Goal: Transaction & Acquisition: Purchase product/service

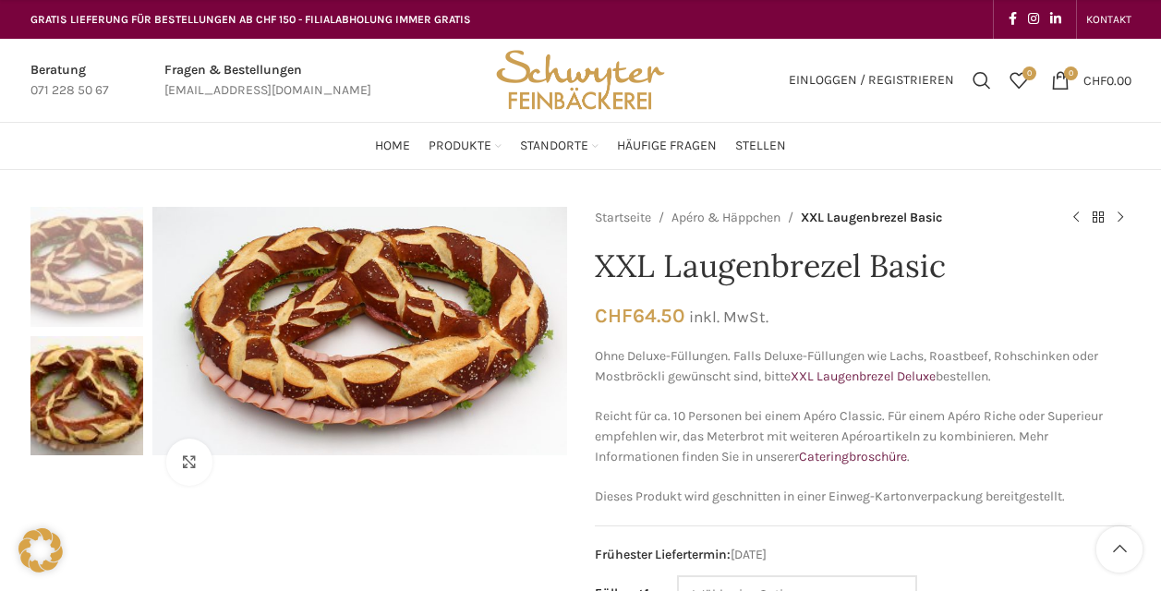
scroll to position [277, 0]
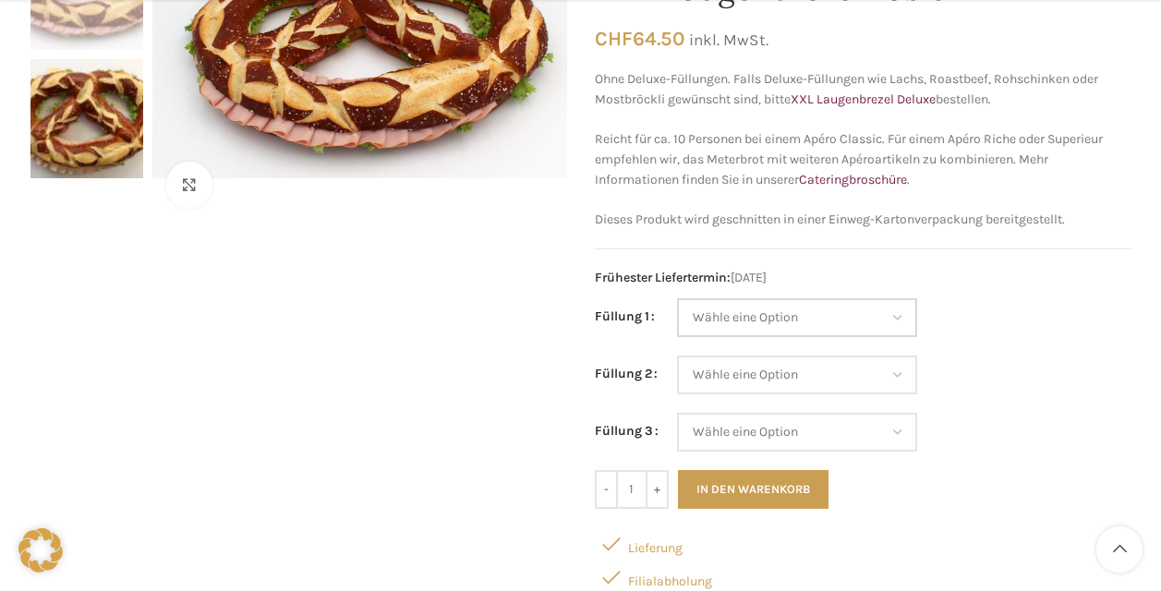
click at [833, 322] on select "Wähle eine Option Salami Schinken Fleischkäse Trutenschinken Appenzellerkäse Gr…" at bounding box center [797, 317] width 240 height 39
click at [677, 298] on select "Wähle eine Option Salami Schinken Fleischkäse Trutenschinken Appenzellerkäse Gr…" at bounding box center [797, 317] width 240 height 39
select select "Brie"
click at [807, 365] on select "Wähle eine Option Salami Schinken Fleischkäse Trutenschinken Appenzellerkäse Gr…" at bounding box center [797, 375] width 240 height 39
click at [352, 381] on div "Klicken um zu vergrössern" at bounding box center [298, 337] width 537 height 814
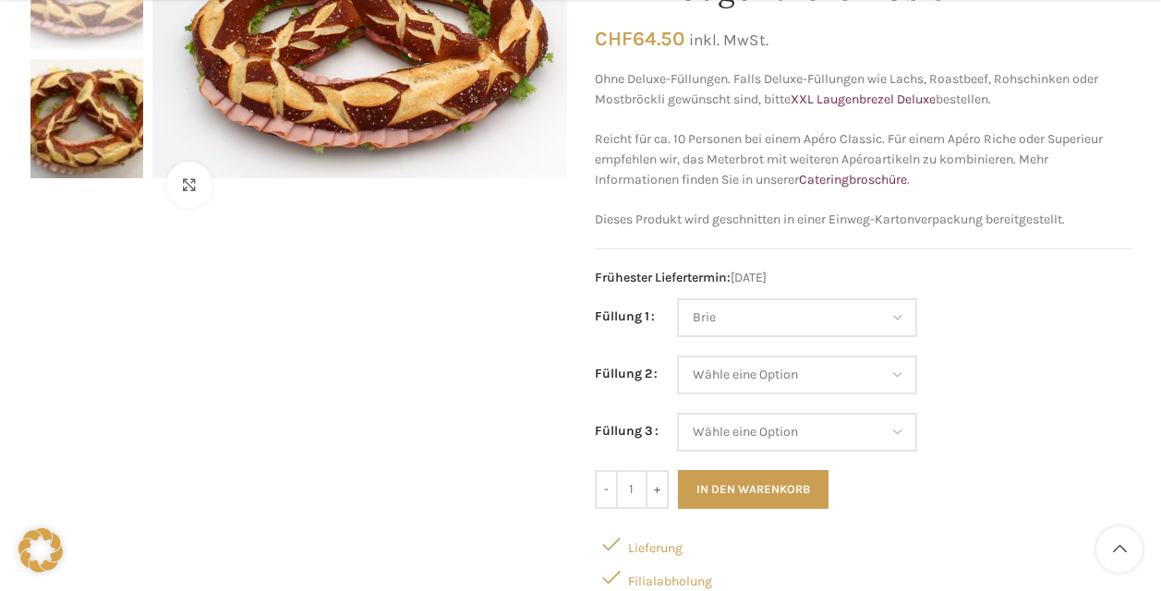
scroll to position [0, 0]
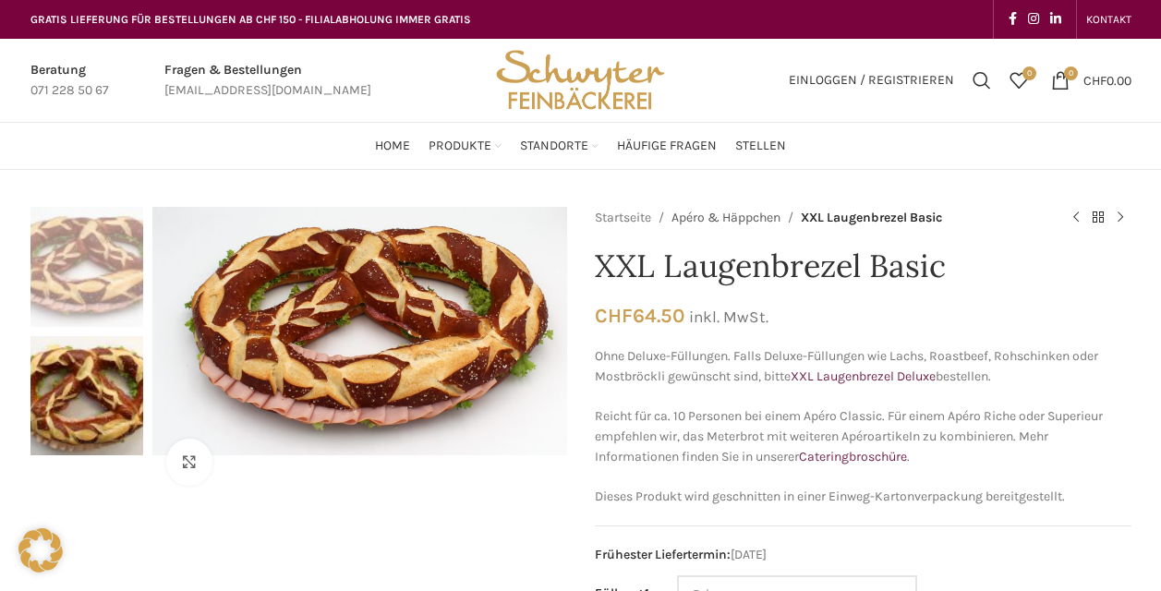
click at [727, 223] on link "Apéro & Häppchen" at bounding box center [726, 218] width 109 height 20
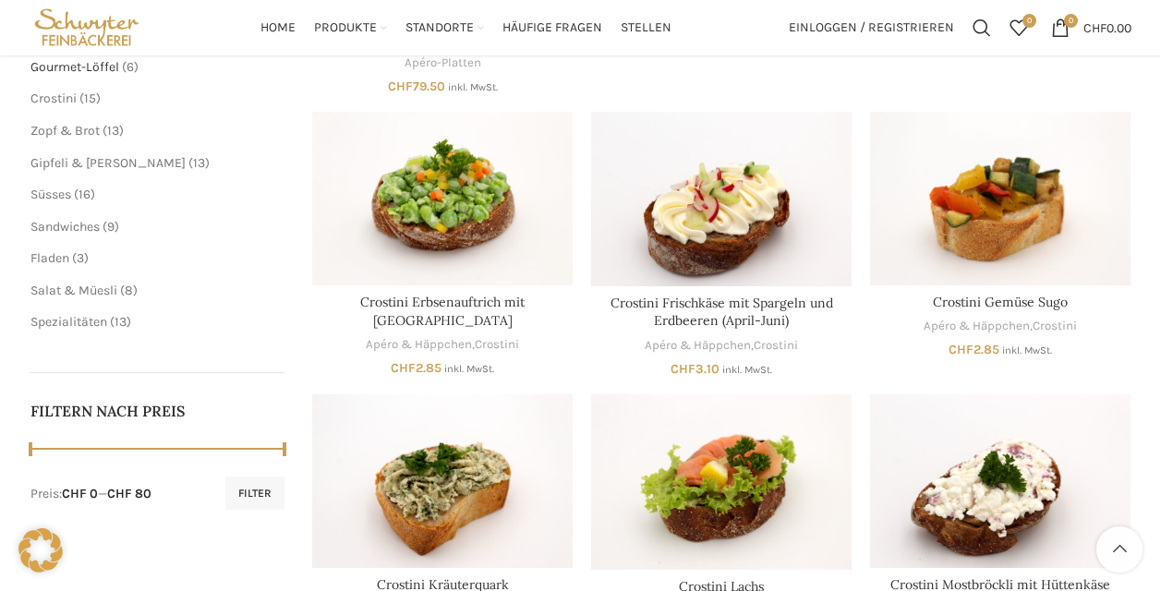
scroll to position [277, 0]
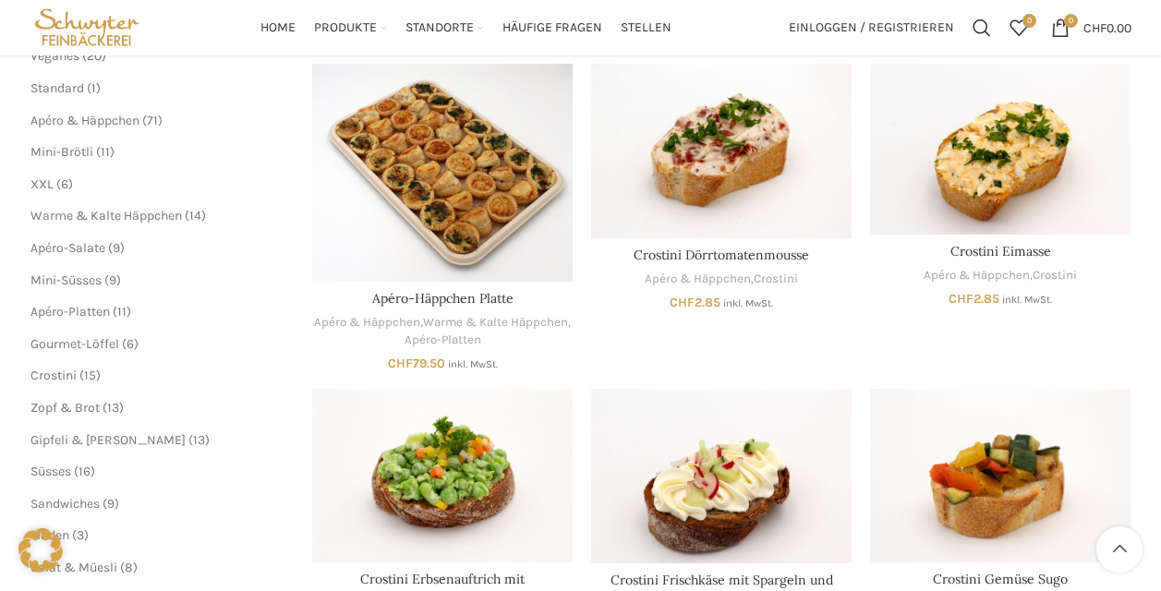
click at [61, 183] on span "6" at bounding box center [64, 184] width 7 height 16
click at [45, 183] on span "XXL" at bounding box center [41, 184] width 23 height 16
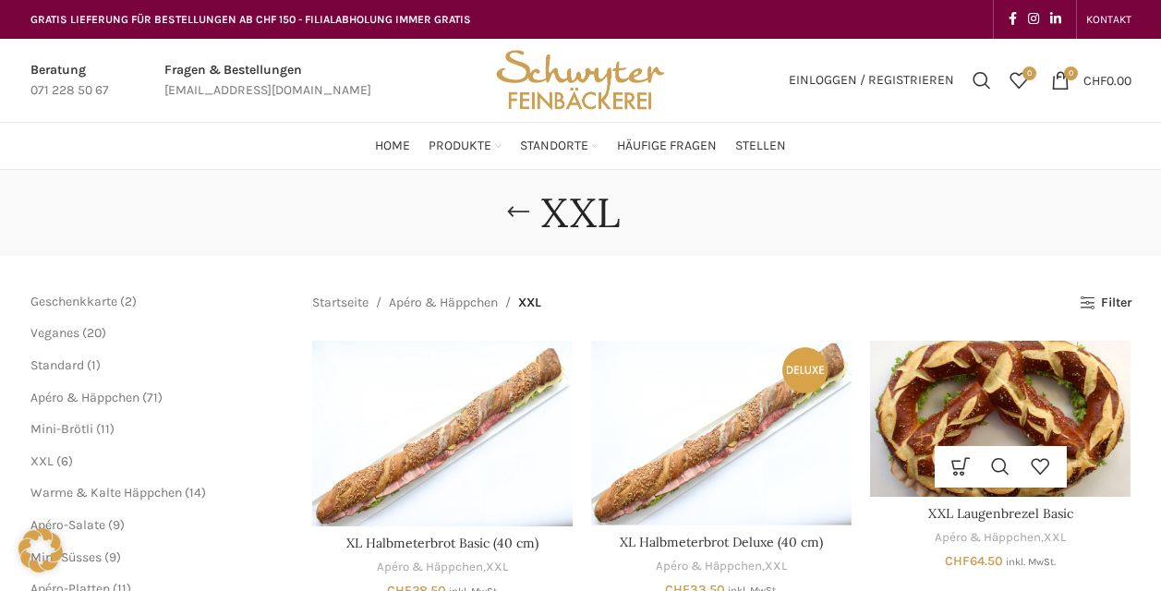
scroll to position [554, 0]
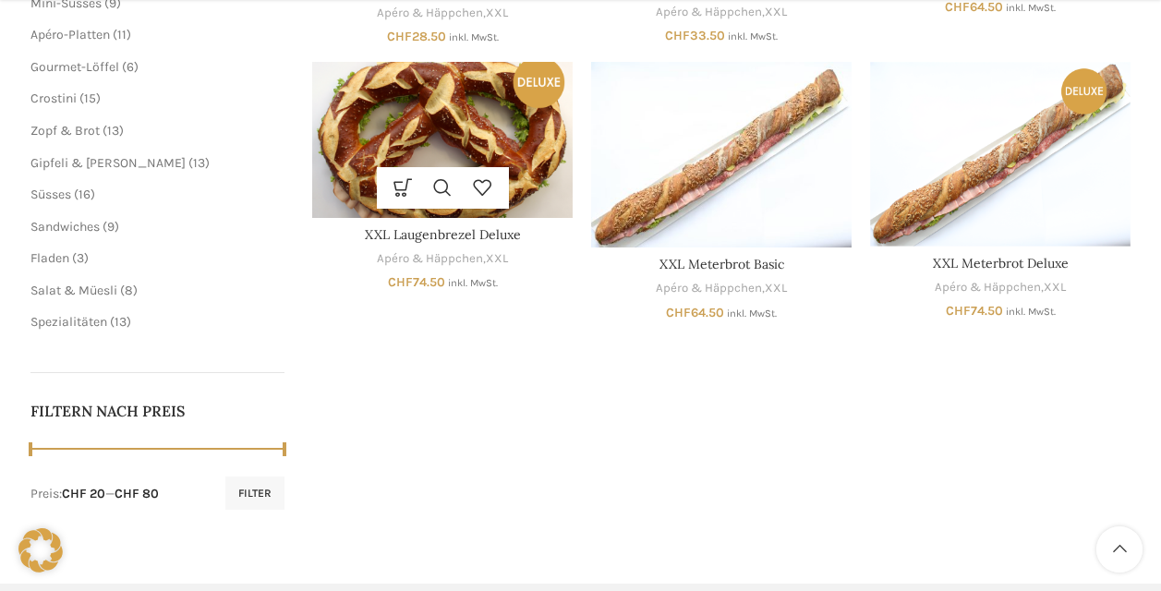
click at [420, 111] on img "XXL Laugenbrezel Deluxe" at bounding box center [442, 140] width 261 height 156
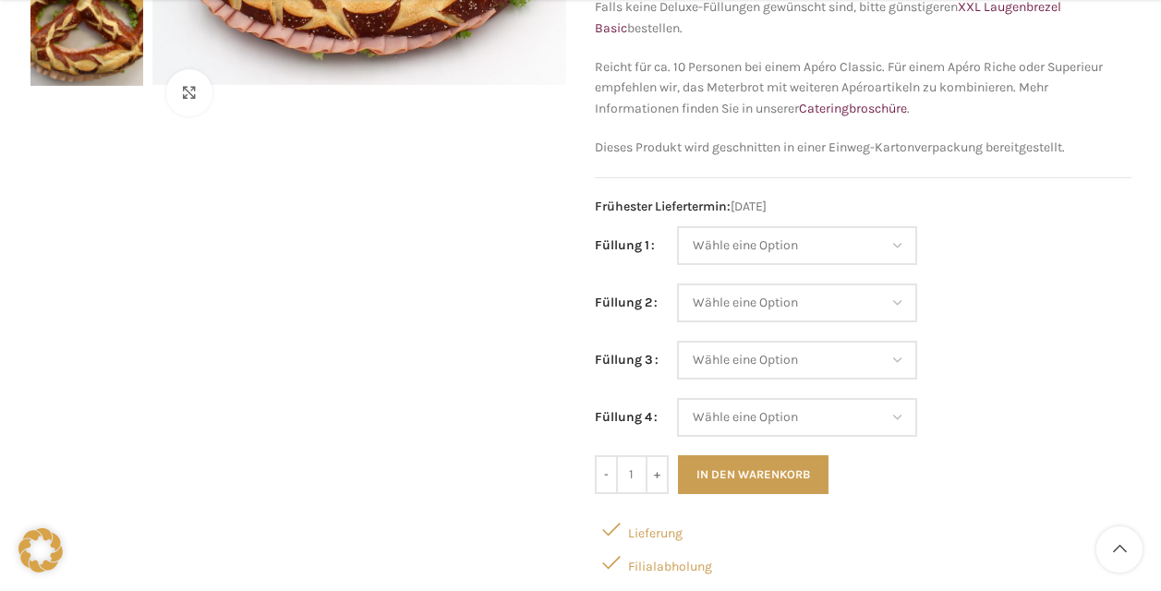
scroll to position [462, 0]
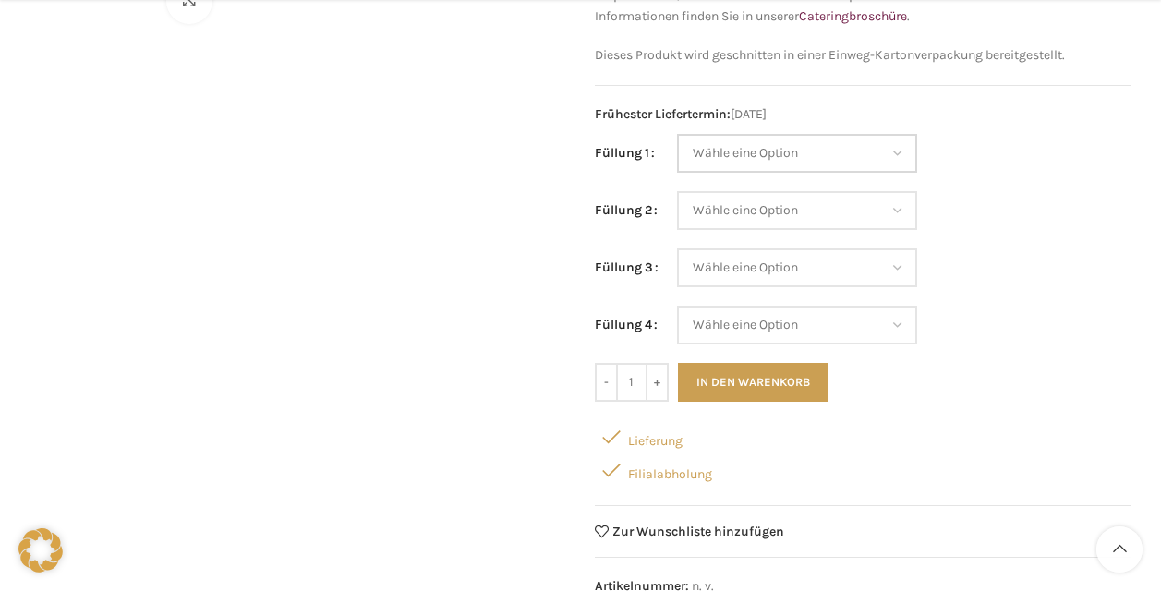
click at [827, 150] on select "Wähle eine Option Lachs (Deluxe) Roastbeef (Deluxe) Rohschinken (Deluxe) Mostbr…" at bounding box center [797, 153] width 240 height 39
click at [677, 134] on select "Wähle eine Option Lachs (Deluxe) Roastbeef (Deluxe) Rohschinken (Deluxe) Mostbr…" at bounding box center [797, 153] width 240 height 39
select select "Roastbeef (Deluxe)"
click at [817, 204] on select "Wähle eine Option Lachs (Deluxe) Roastbeef (Deluxe) Rohschinken (Deluxe) Mostbr…" at bounding box center [797, 210] width 240 height 39
select select "Rohschinken (Deluxe)"
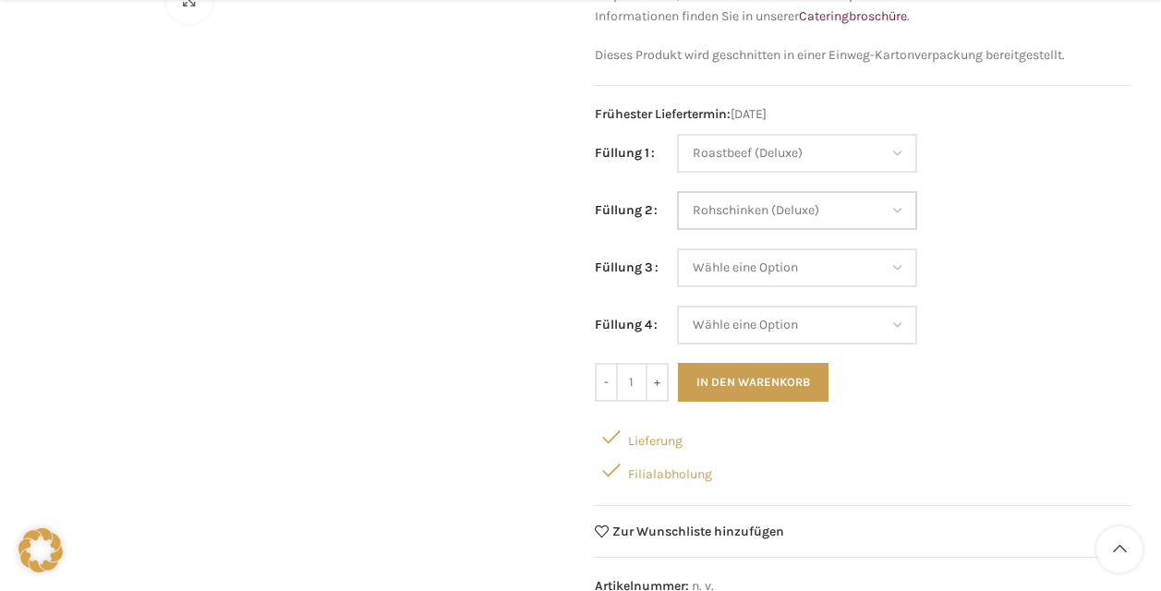
click at [677, 191] on select "Wähle eine Option Lachs (Deluxe) Roastbeef (Deluxe) Rohschinken (Deluxe) Mostbr…" at bounding box center [797, 210] width 240 height 39
select select "Roastbeef (Deluxe)"
select select "Rohschinken (Deluxe)"
click at [797, 267] on select "Wähle eine Option Lachs (Deluxe) Roastbeef (Deluxe) Rohschinken (Deluxe) Mostbr…" at bounding box center [797, 268] width 240 height 39
select select "Mostbröckli (Deluxe)"
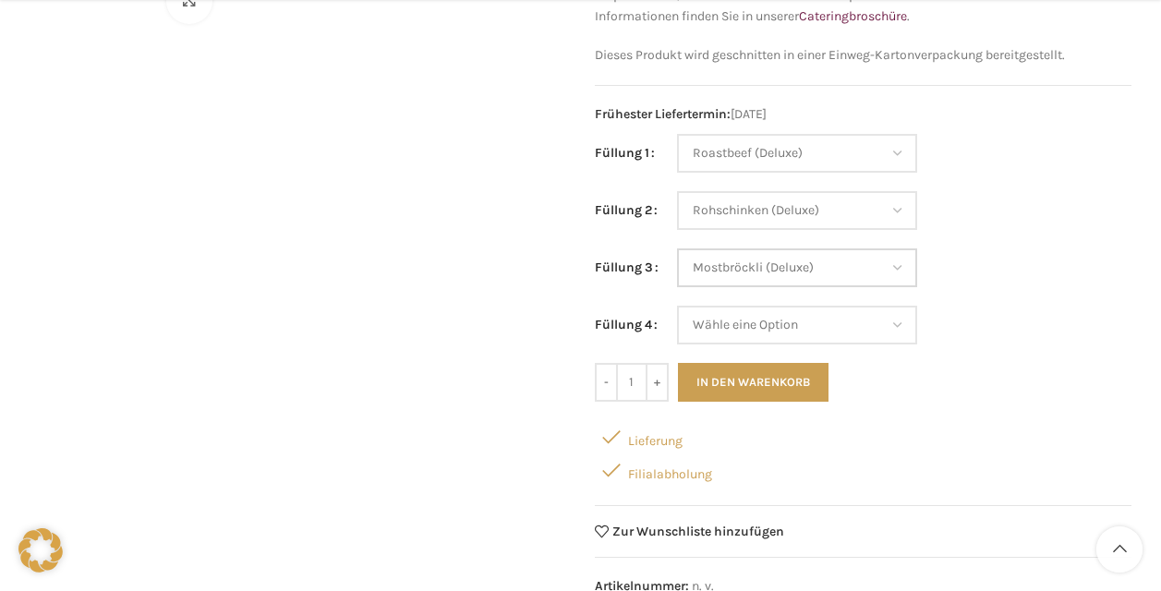
click at [677, 249] on select "Wähle eine Option Lachs (Deluxe) Roastbeef (Deluxe) Rohschinken (Deluxe) Mostbr…" at bounding box center [797, 268] width 240 height 39
select select "Roastbeef (Deluxe)"
select select "Rohschinken (Deluxe)"
select select "Mostbröckli (Deluxe)"
click at [825, 292] on td "Wähle eine Option Lachs (Deluxe) Roastbeef (Deluxe) Rohschinken (Deluxe) Mostbr…" at bounding box center [904, 277] width 455 height 57
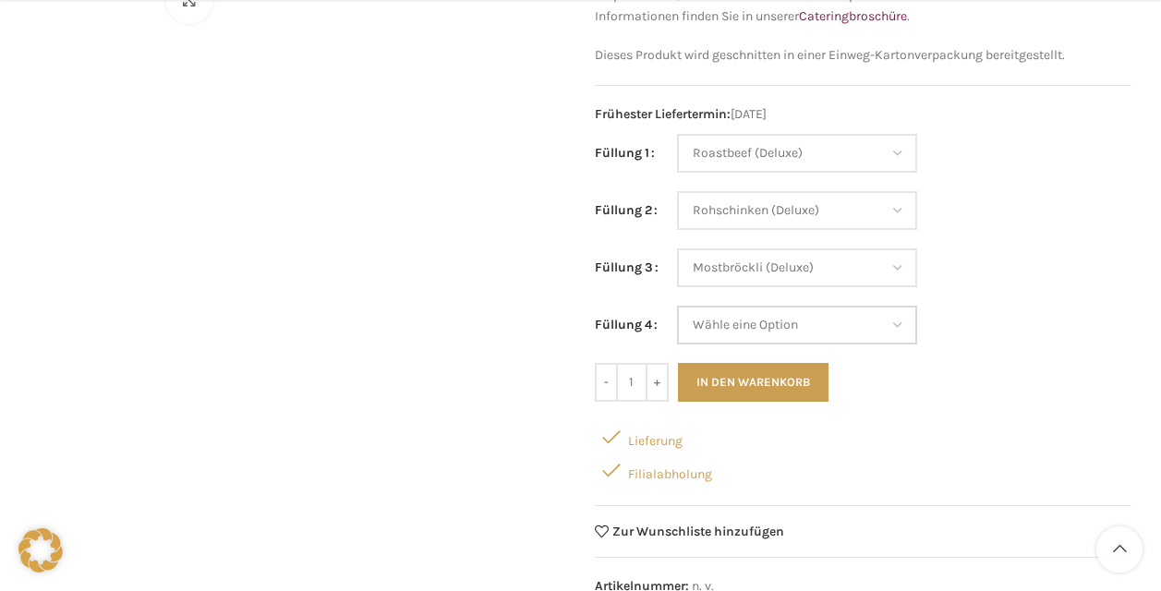
click at [829, 321] on select "Wähle eine Option Lachs (Deluxe) Roastbeef (Deluxe) Rohschinken (Deluxe) Mostbr…" at bounding box center [797, 325] width 240 height 39
select select "Lachs (Deluxe)"
click at [677, 306] on select "Wähle eine Option Lachs (Deluxe) Roastbeef (Deluxe) Rohschinken (Deluxe) Mostbr…" at bounding box center [797, 325] width 240 height 39
select select "Roastbeef (Deluxe)"
select select "Rohschinken (Deluxe)"
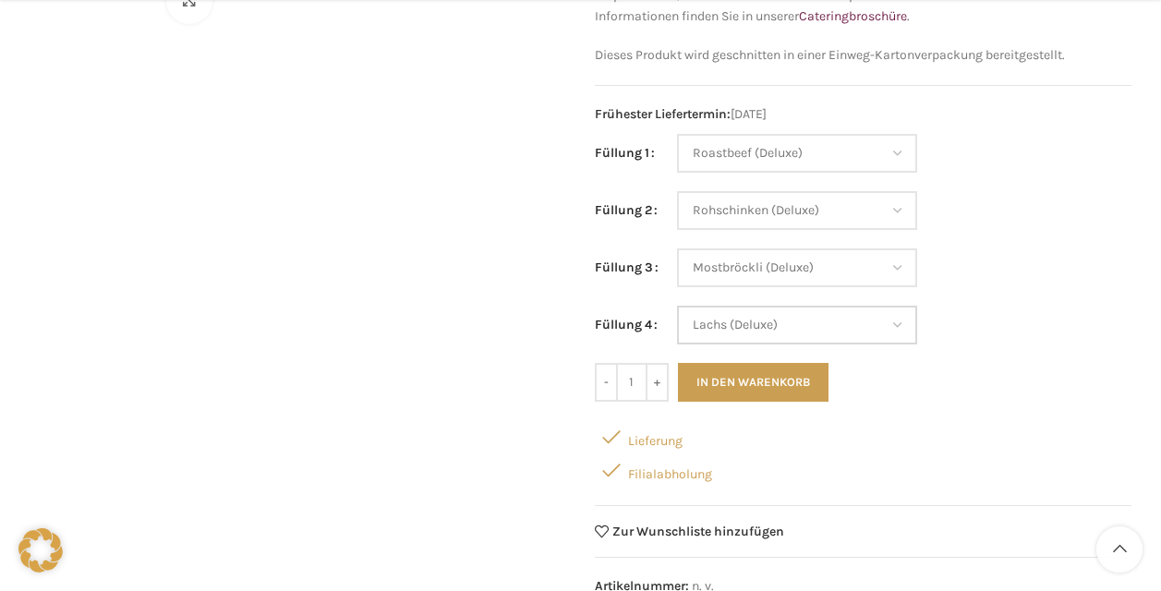
select select "Mostbröckli (Deluxe)"
select select "Lachs (Deluxe)"
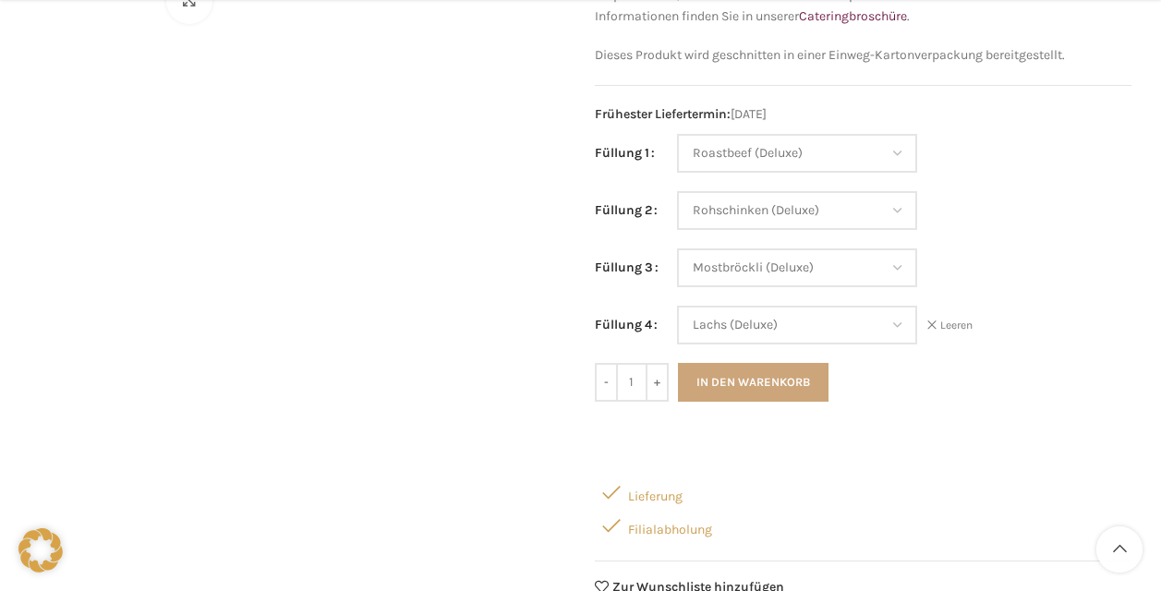
click at [770, 382] on button "In den Warenkorb" at bounding box center [753, 382] width 151 height 39
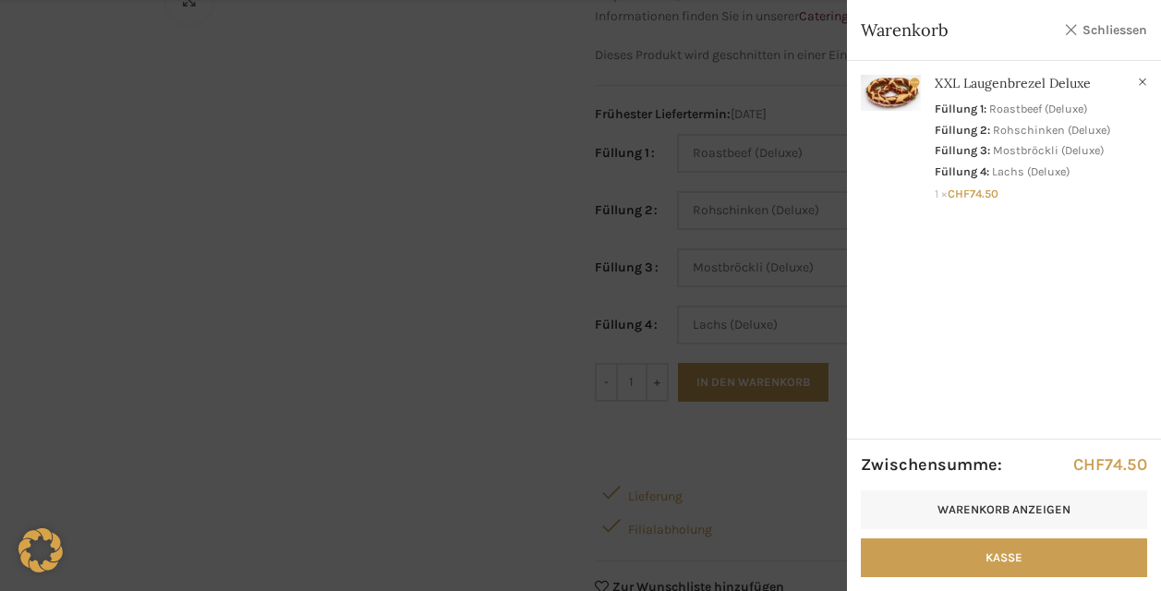
click at [1069, 30] on link "Schliessen" at bounding box center [1105, 29] width 83 height 23
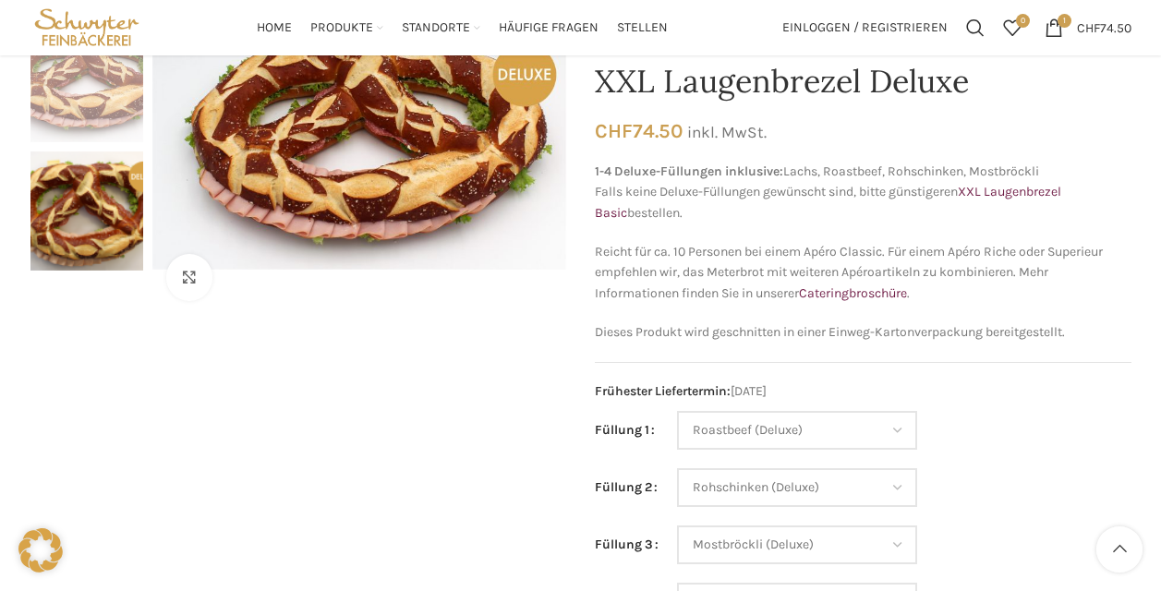
scroll to position [0, 0]
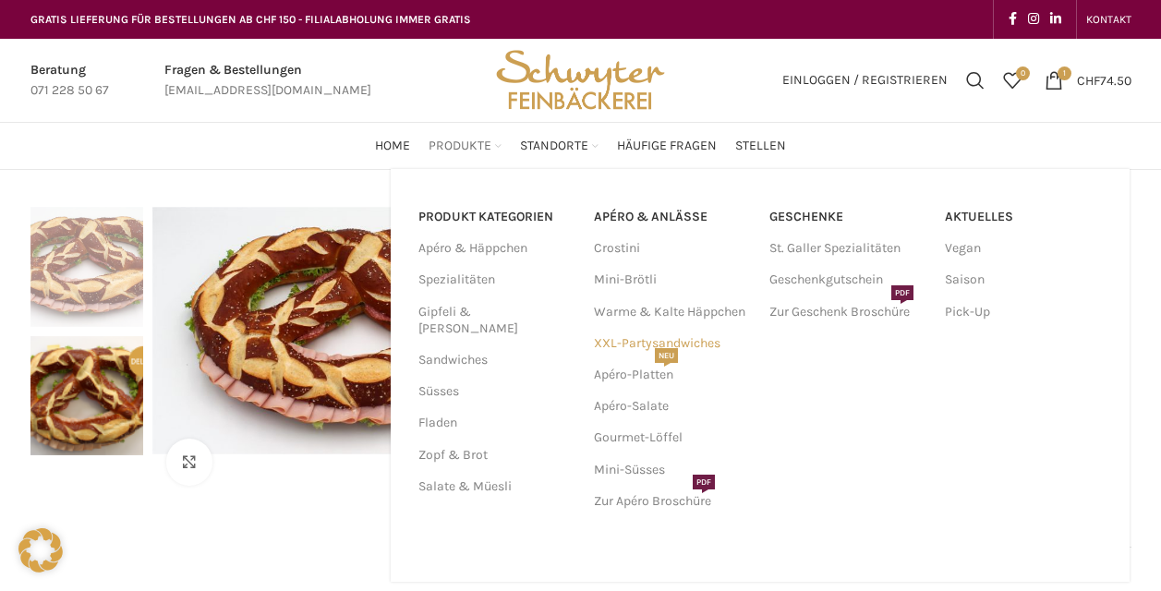
click at [620, 344] on link "XXL-Partysandwiches" at bounding box center [672, 343] width 157 height 31
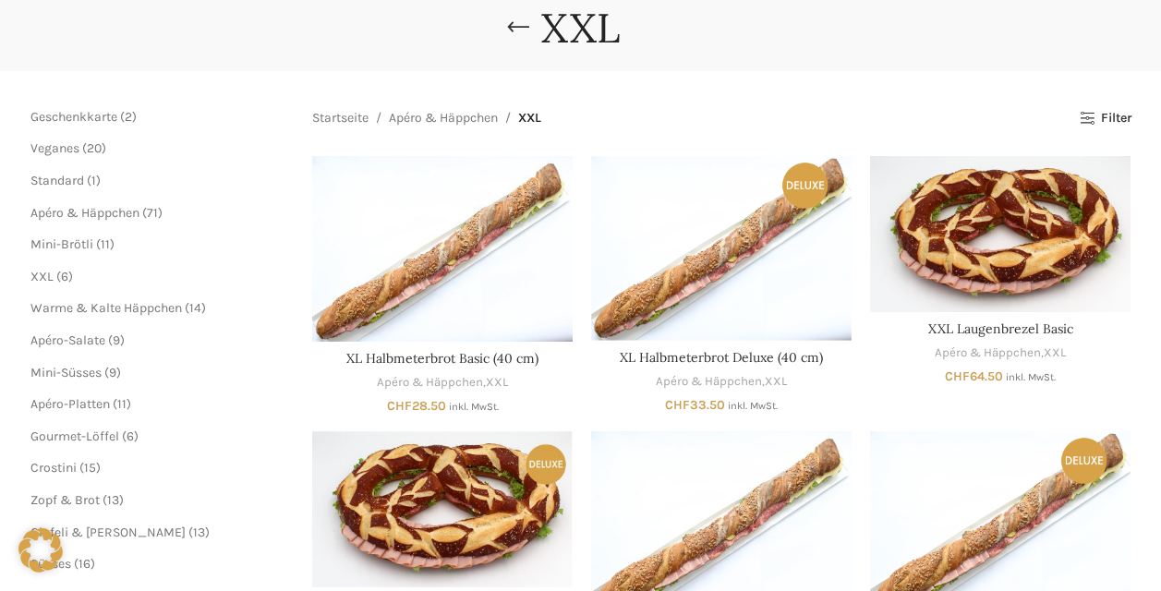
scroll to position [277, 0]
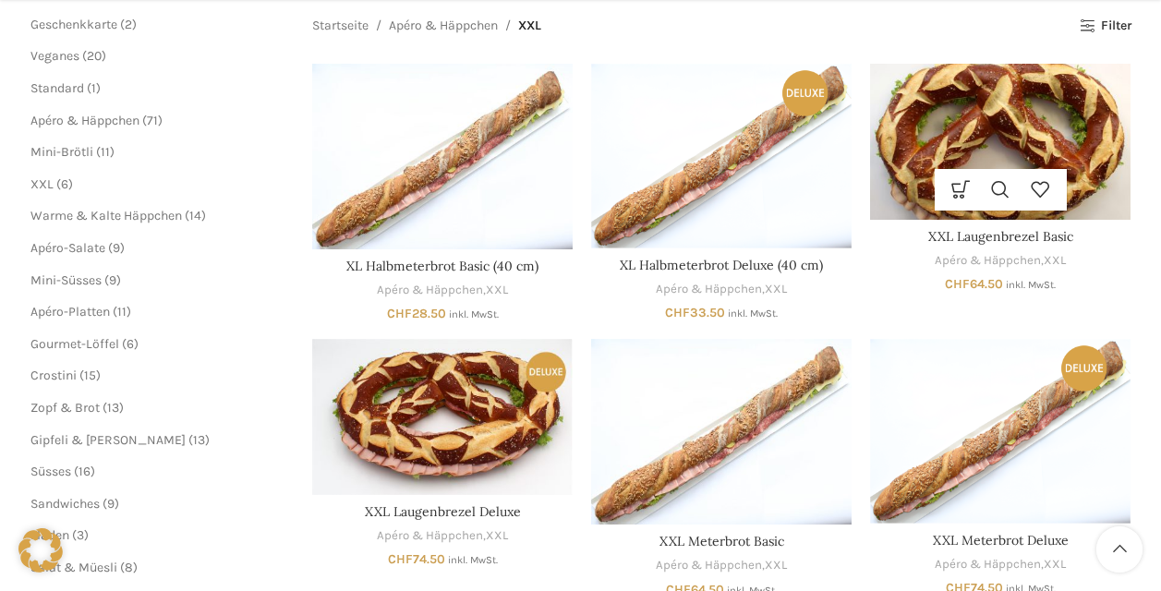
click at [955, 146] on img "XXL Laugenbrezel Basic" at bounding box center [1000, 142] width 261 height 156
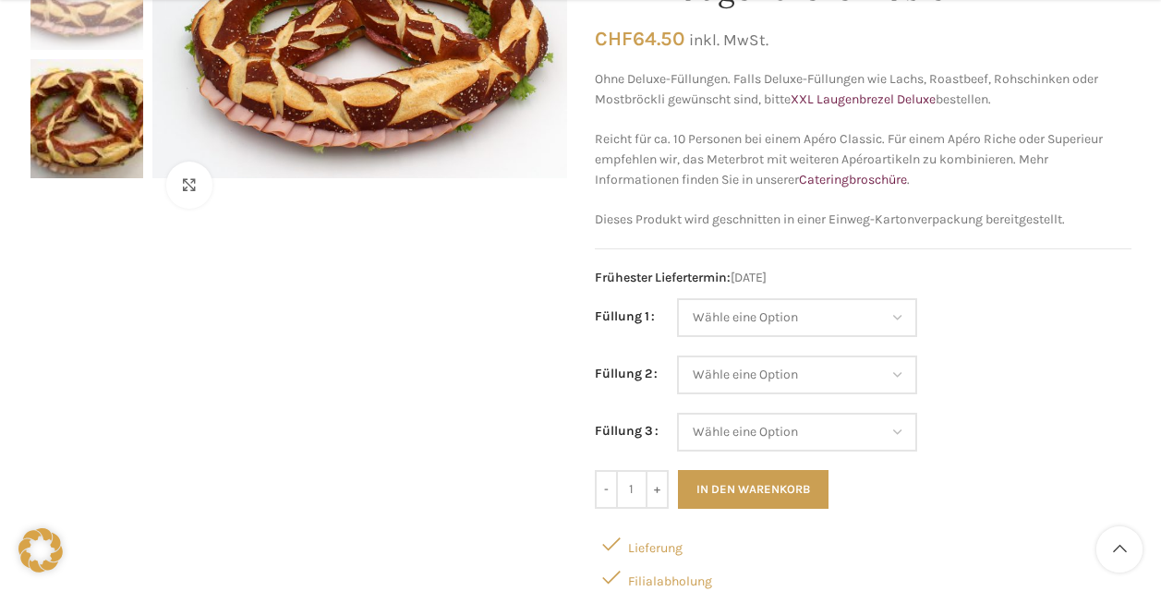
scroll to position [370, 0]
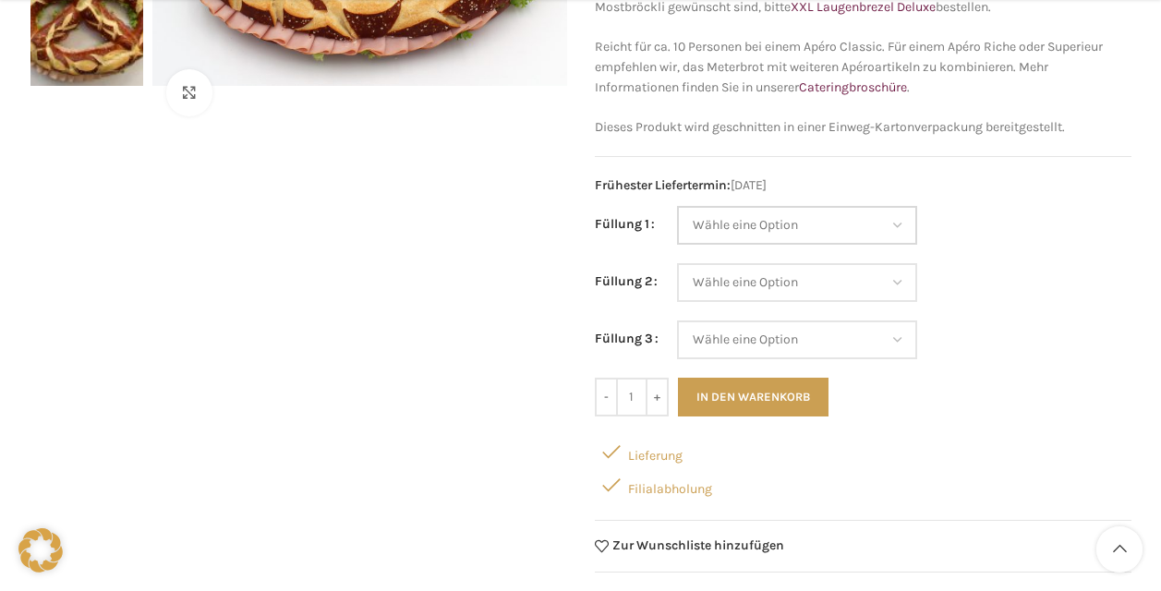
click at [845, 208] on select "Wähle eine Option Salami Schinken Fleischkäse Trutenschinken Appenzellerkäse Gr…" at bounding box center [797, 225] width 240 height 39
click at [677, 206] on select "Wähle eine Option Salami Schinken Fleischkäse Trutenschinken Appenzellerkäse Gr…" at bounding box center [797, 225] width 240 height 39
select select "Brie"
click at [788, 276] on select "Wähle eine Option Salami Schinken Fleischkäse Trutenschinken Appenzellerkäse Gr…" at bounding box center [797, 282] width 240 height 39
select select "Appenzellerkäse"
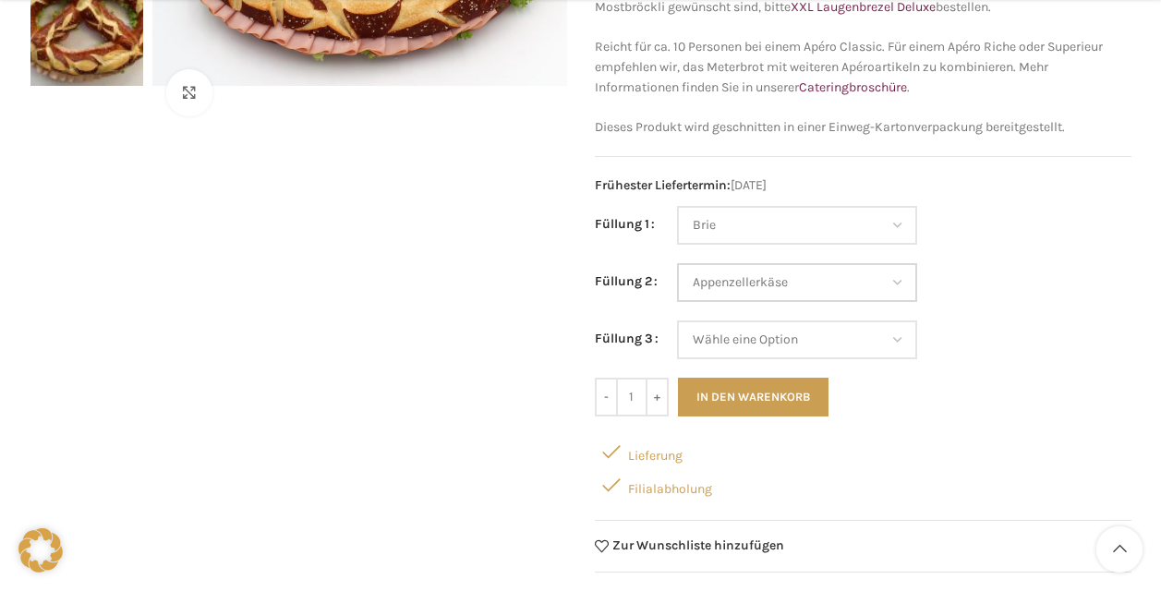
click at [677, 263] on select "Wähle eine Option Salami Schinken Fleischkäse Trutenschinken Appenzellerkäse Gr…" at bounding box center [797, 282] width 240 height 39
select select "Brie"
select select "Appenzellerkäse"
click at [728, 348] on select "Wähle eine Option Salami Schinken Fleischkäse Trutenschinken Appenzellerkäse Gr…" at bounding box center [797, 340] width 240 height 39
select select "Kräuterquark"
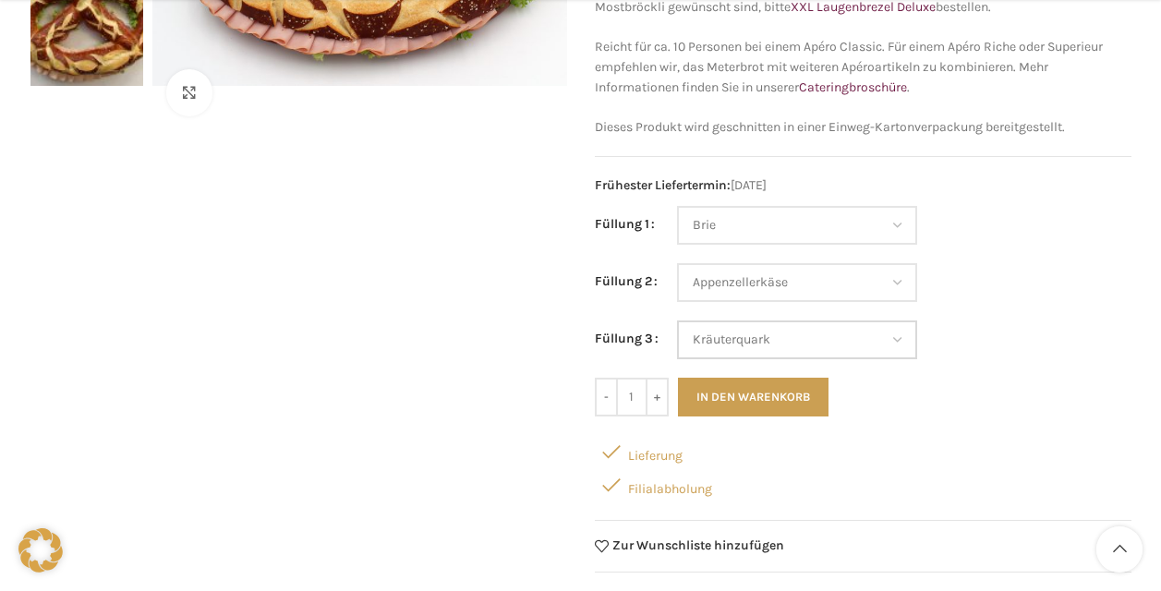
click at [677, 321] on select "Wähle eine Option Salami Schinken Fleischkäse Trutenschinken Appenzellerkäse Gr…" at bounding box center [797, 340] width 240 height 39
select select "Brie"
select select "Appenzellerkäse"
select select "Kräuterquark"
click at [893, 333] on select "Wähle eine Option Salami Schinken Fleischkäse Trutenschinken Appenzellerkäse Gr…" at bounding box center [797, 340] width 240 height 39
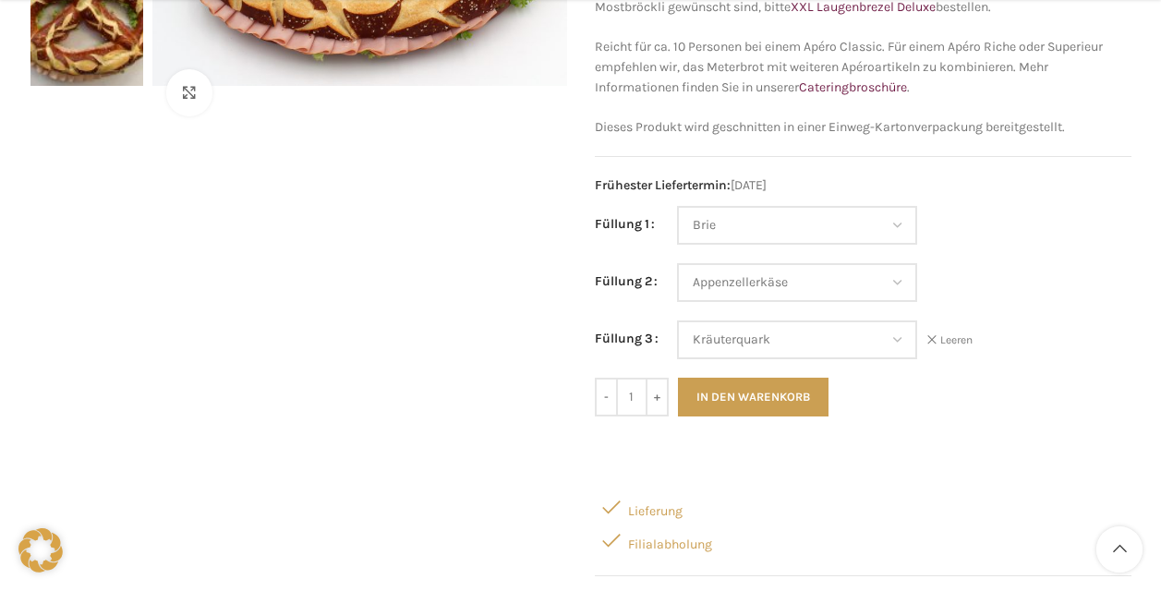
click at [1034, 263] on td "Wähle eine Option Salami Schinken Fleischkäse Trutenschinken Appenzellerkäse Gr…" at bounding box center [904, 291] width 455 height 57
click at [751, 404] on button "In den Warenkorb" at bounding box center [753, 397] width 151 height 39
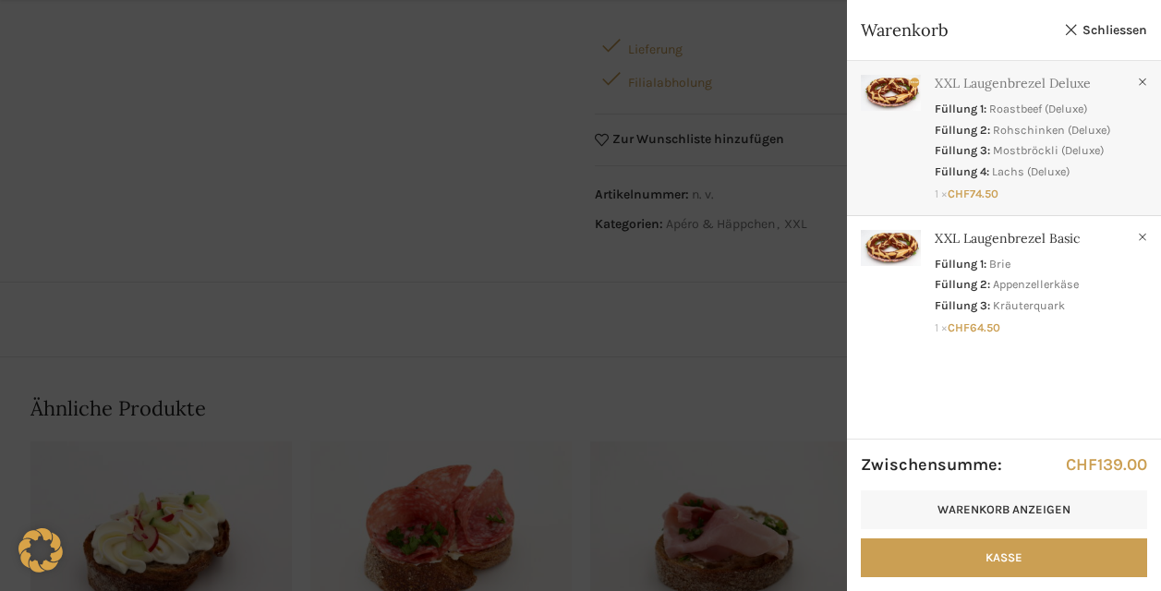
scroll to position [0, 0]
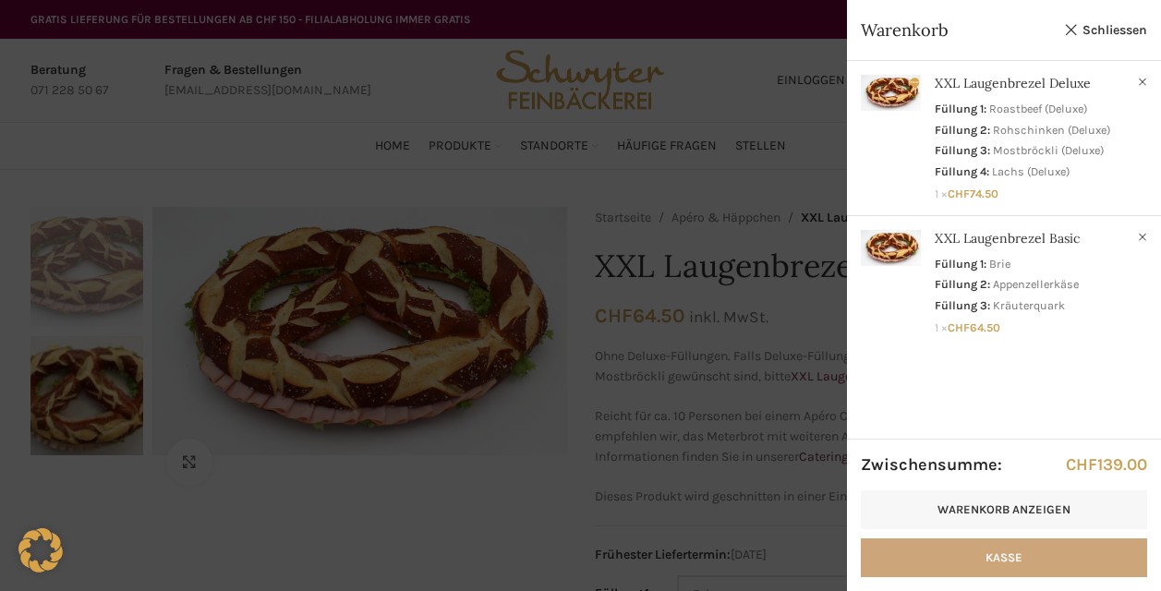
click at [951, 565] on link "Kasse" at bounding box center [1004, 558] width 286 height 39
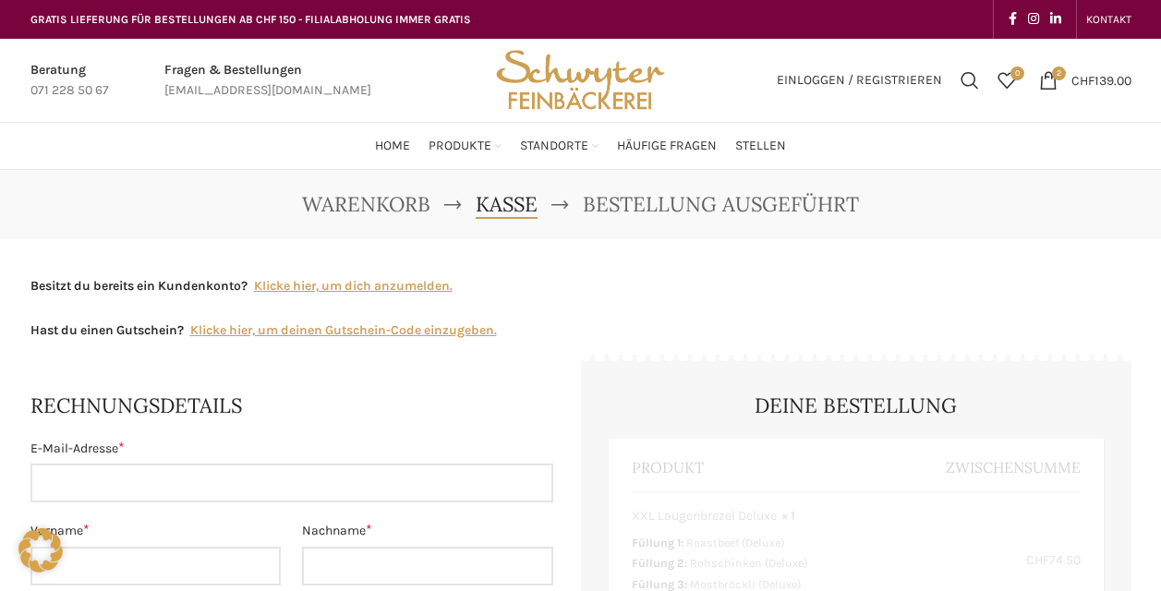
select select "SG"
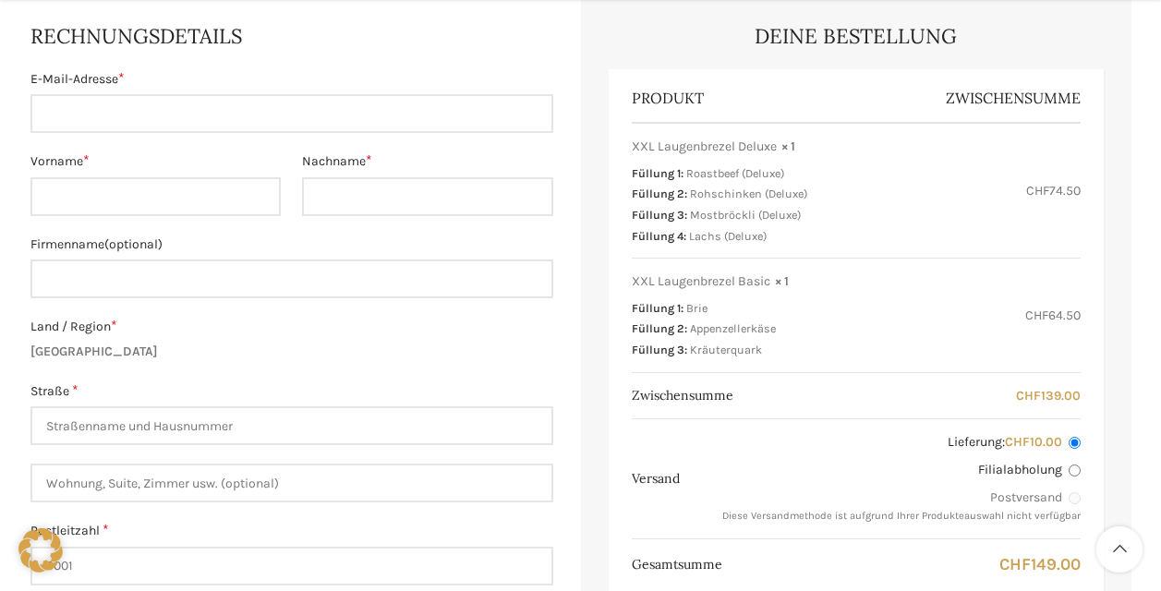
scroll to position [554, 0]
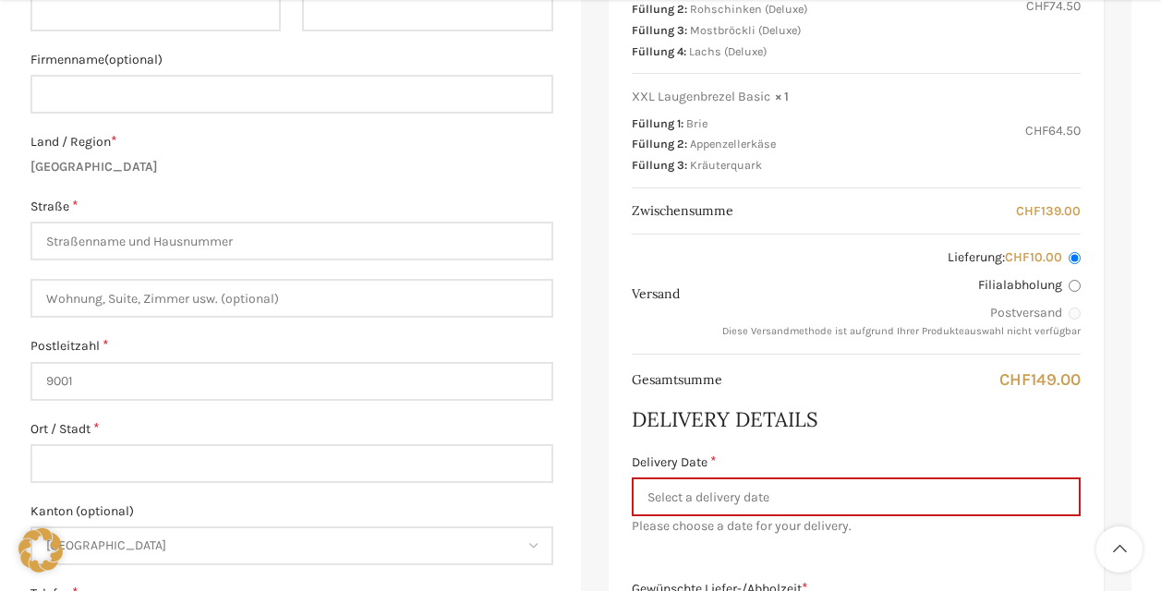
click at [1076, 283] on input "Filialabholung" at bounding box center [1075, 286] width 12 height 12
radio input "true"
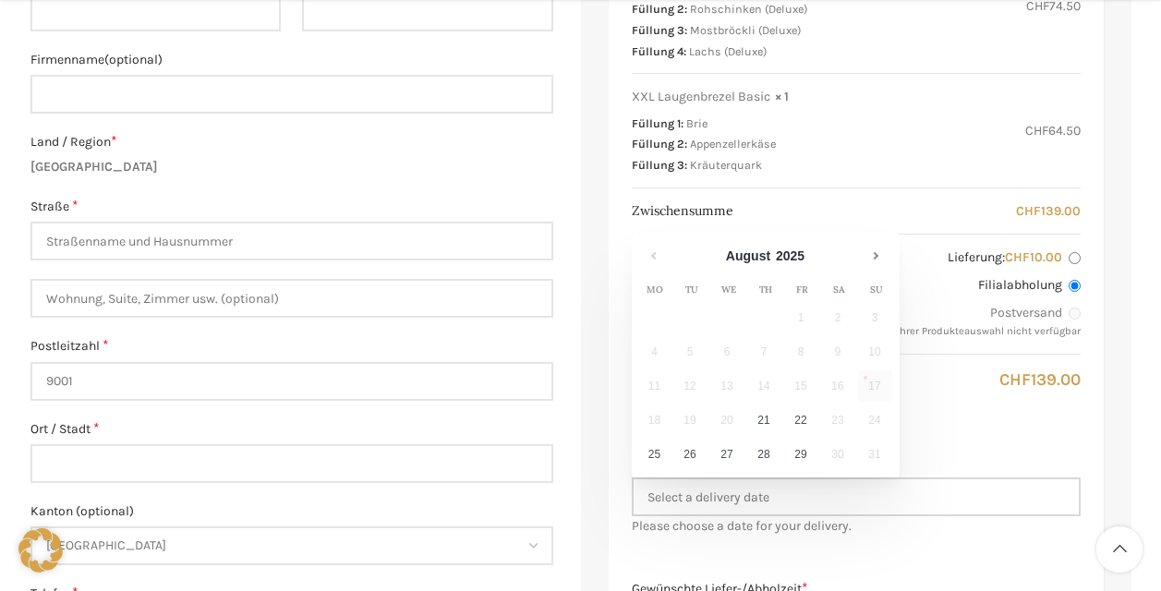
click at [948, 511] on input "Delivery Date *" at bounding box center [856, 497] width 449 height 39
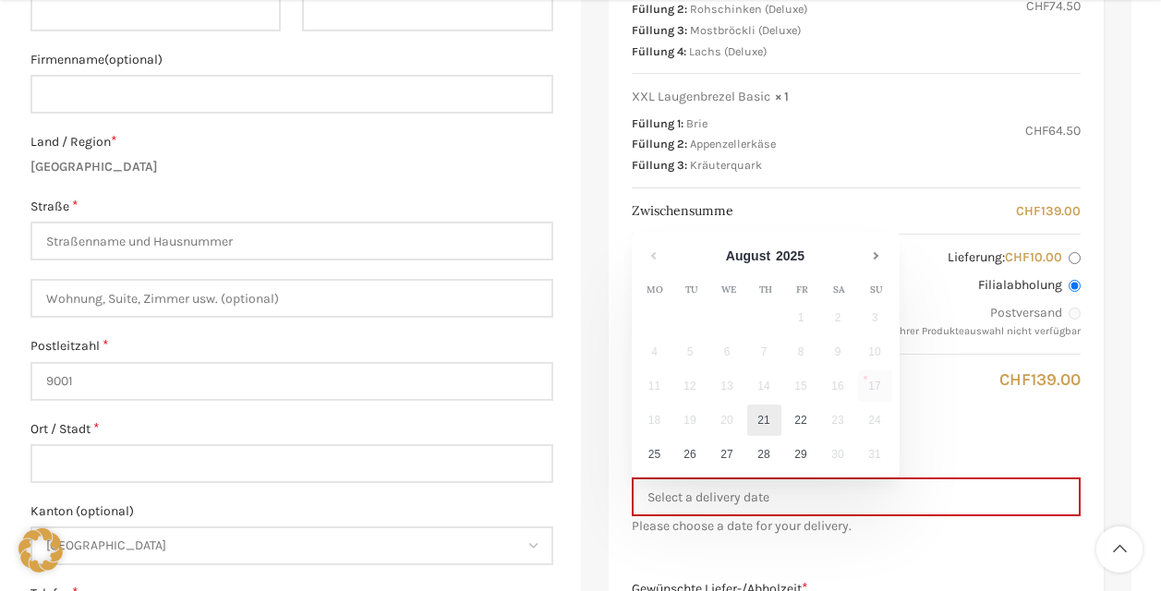
click at [770, 421] on link "21" at bounding box center [764, 420] width 34 height 31
type input "[DATE]"
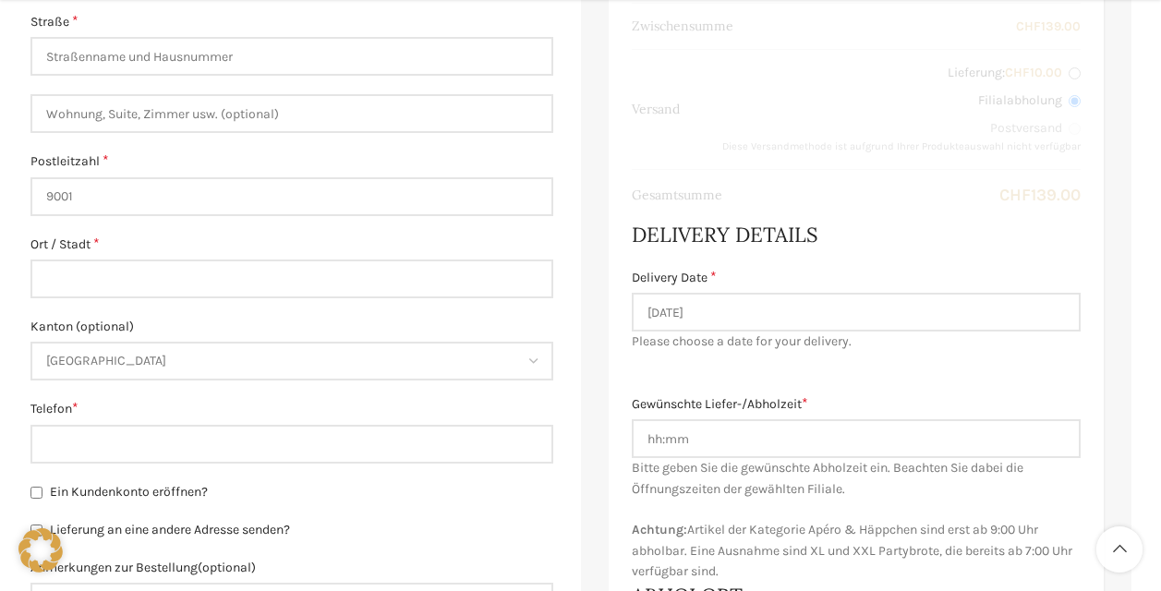
scroll to position [832, 0]
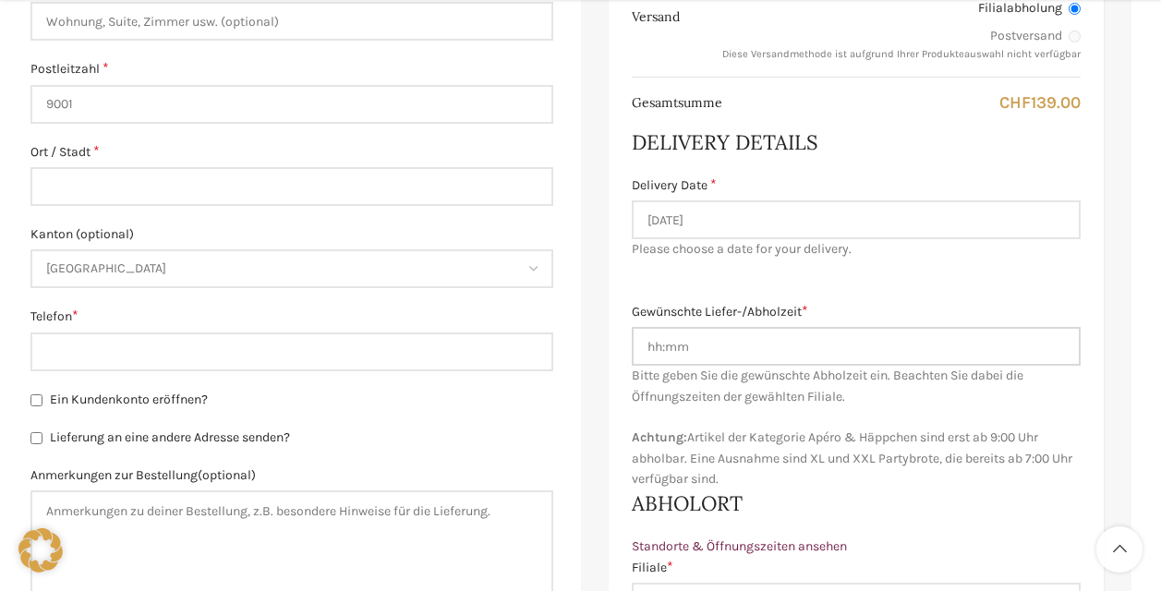
click at [753, 353] on input "Gewünschte Liefer-/Abholzeit *" at bounding box center [856, 346] width 449 height 39
type input "07:00"
click at [857, 425] on div "Gewünschte Liefer-/Abholzeit * 07:00 Bitte geben Sie die gewünschte Lieferzeit …" at bounding box center [856, 396] width 449 height 188
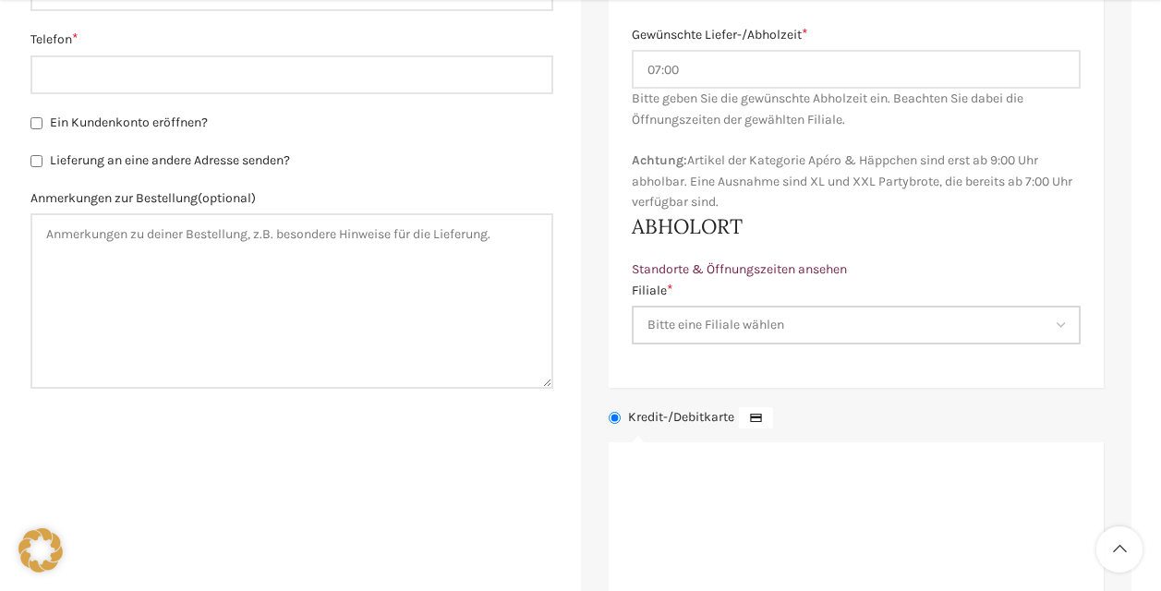
click at [813, 329] on select "Bitte eine Filiale wählen Backstube Schuppis Neugasse Lindenpark Bahnhof St. Ga…" at bounding box center [856, 325] width 449 height 39
click at [511, 152] on label "Lieferung an eine andere Adresse senden?" at bounding box center [291, 161] width 523 height 18
click at [43, 155] on input "Lieferung an eine andere Adresse senden?" at bounding box center [36, 161] width 12 height 12
checkbox input "true"
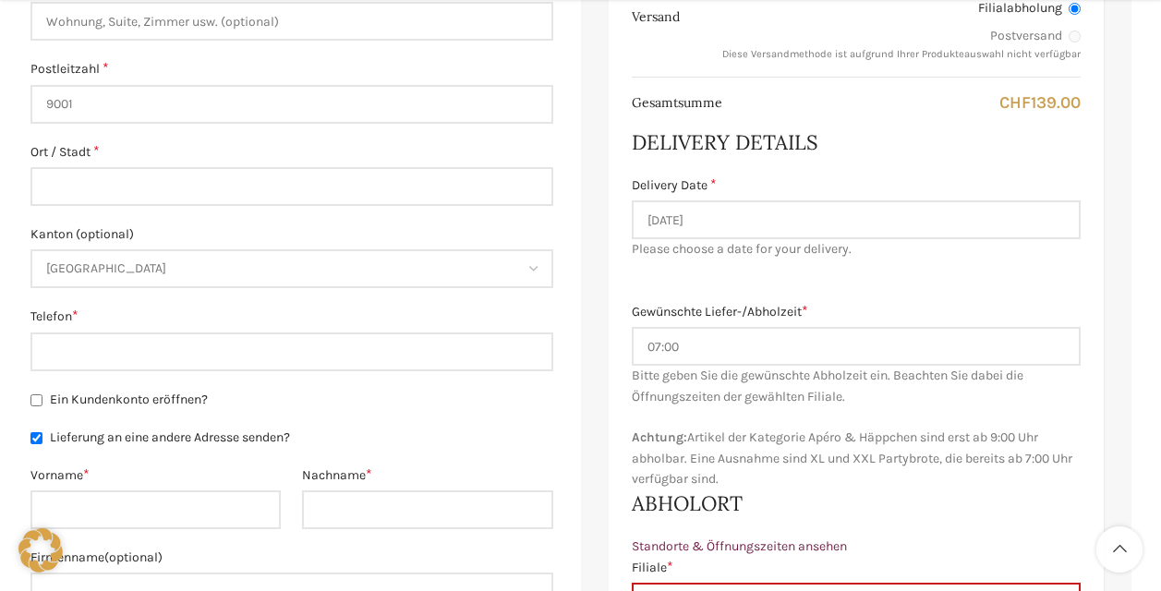
scroll to position [1016, 0]
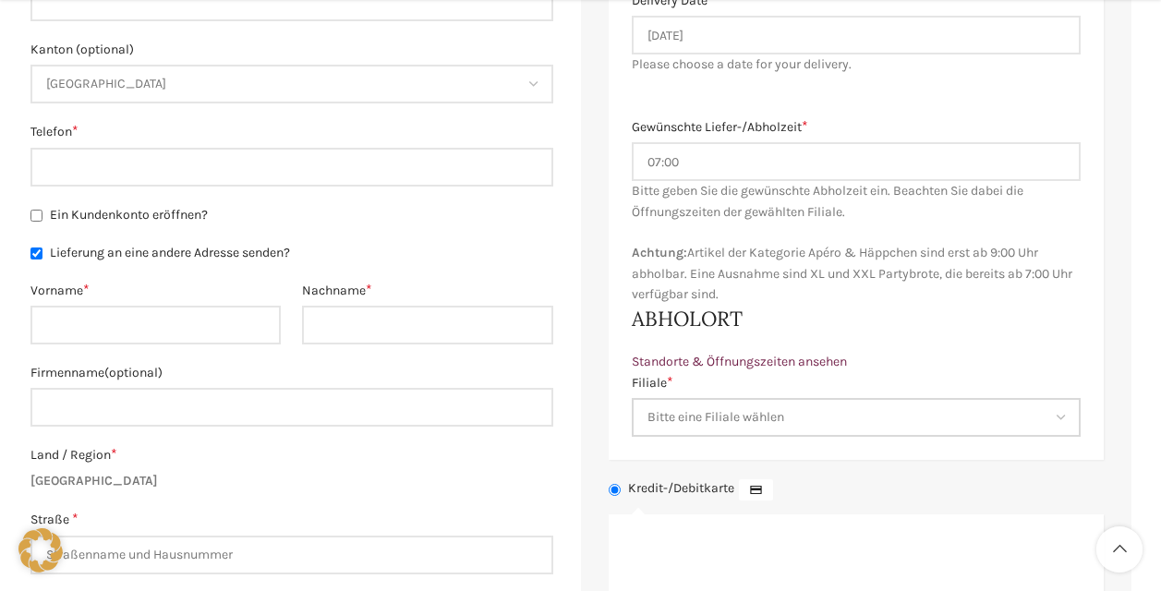
click at [749, 401] on select "Bitte eine Filiale wählen Backstube Schuppis Neugasse Lindenpark Bahnhof St. Ga…" at bounding box center [856, 417] width 449 height 39
select select "11686"
click at [632, 398] on select "Bitte eine Filiale wählen Backstube Schuppis Neugasse Lindenpark Bahnhof St. Ga…" at bounding box center [856, 417] width 449 height 39
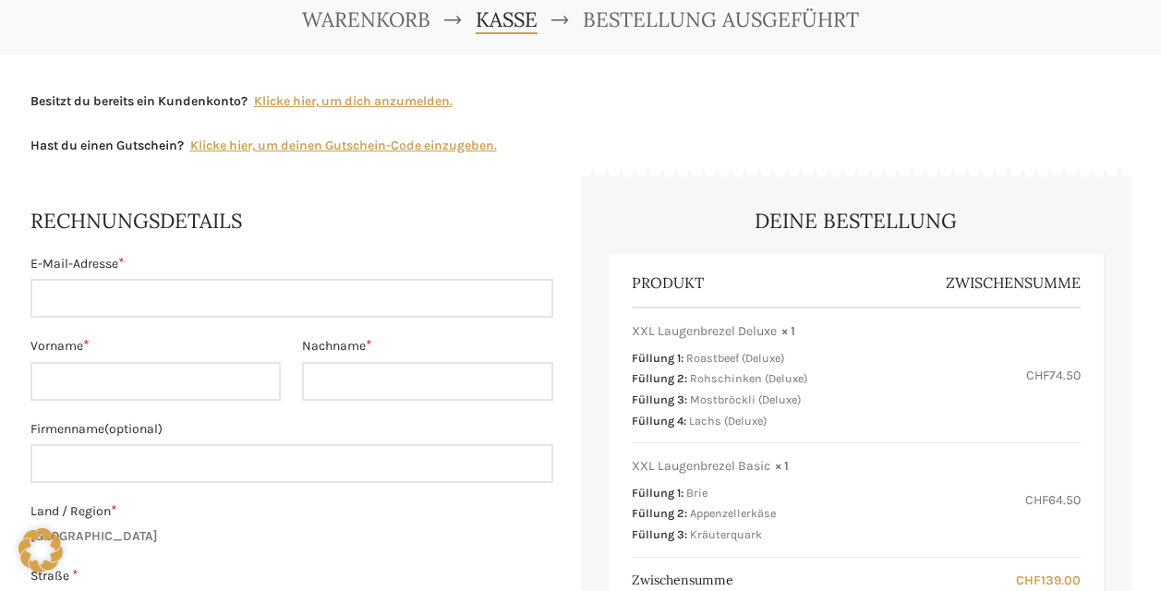
scroll to position [92, 0]
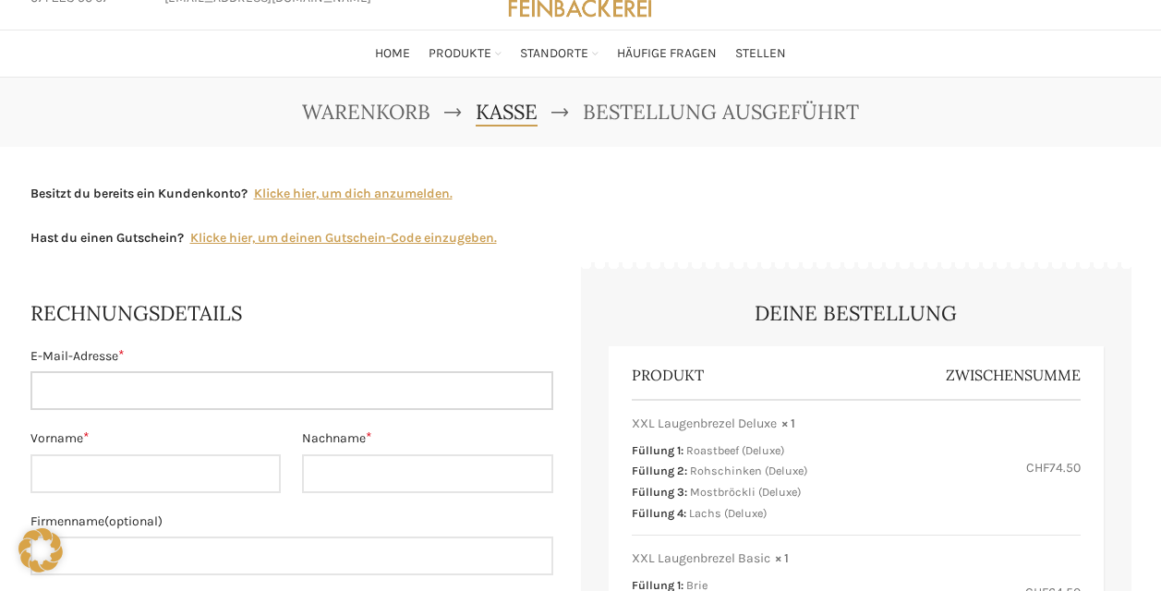
click at [107, 388] on input "E-Mail-Adresse *" at bounding box center [291, 390] width 523 height 39
type input "[PERSON_NAME][EMAIL_ADDRESS][PERSON_NAME][DOMAIN_NAME]"
click at [85, 474] on input "Vorname *" at bounding box center [155, 474] width 251 height 39
type input "Nicole"
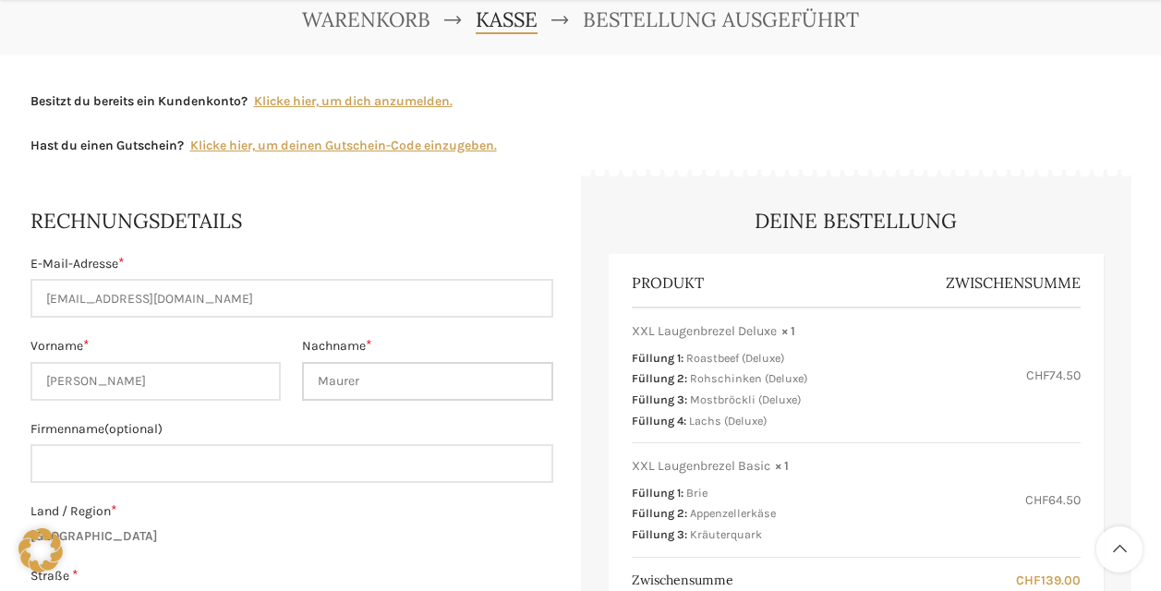
scroll to position [277, 0]
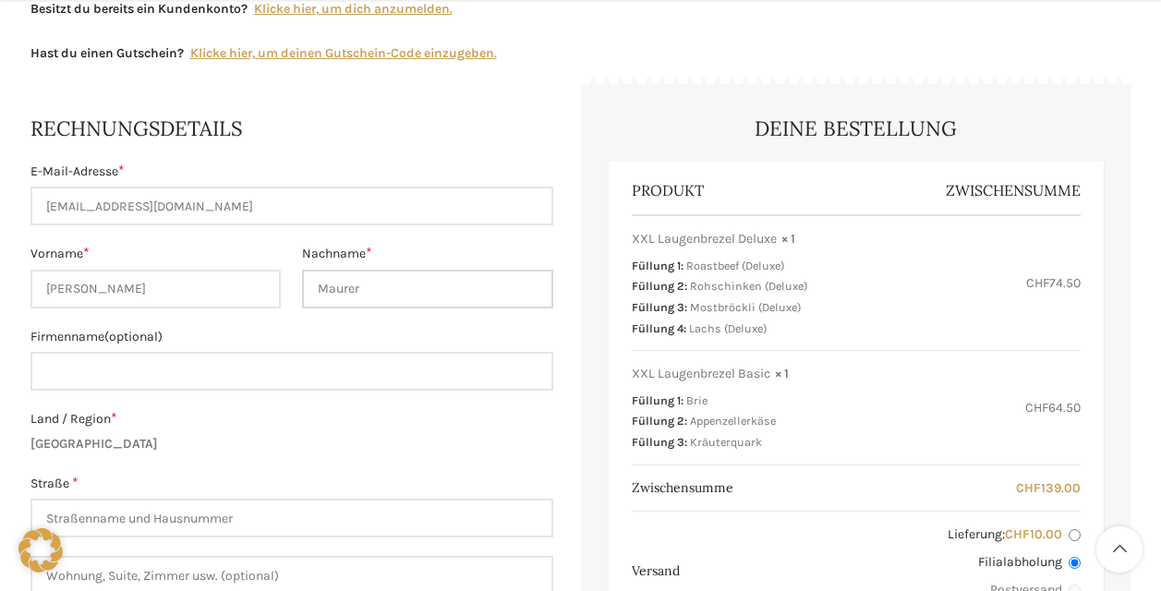
type input "Maurer"
click at [215, 202] on input "[PERSON_NAME][EMAIL_ADDRESS][PERSON_NAME][DOMAIN_NAME]" at bounding box center [291, 206] width 523 height 39
type input "[PERSON_NAME][EMAIL_ADDRESS][PERSON_NAME][DOMAIN_NAME]"
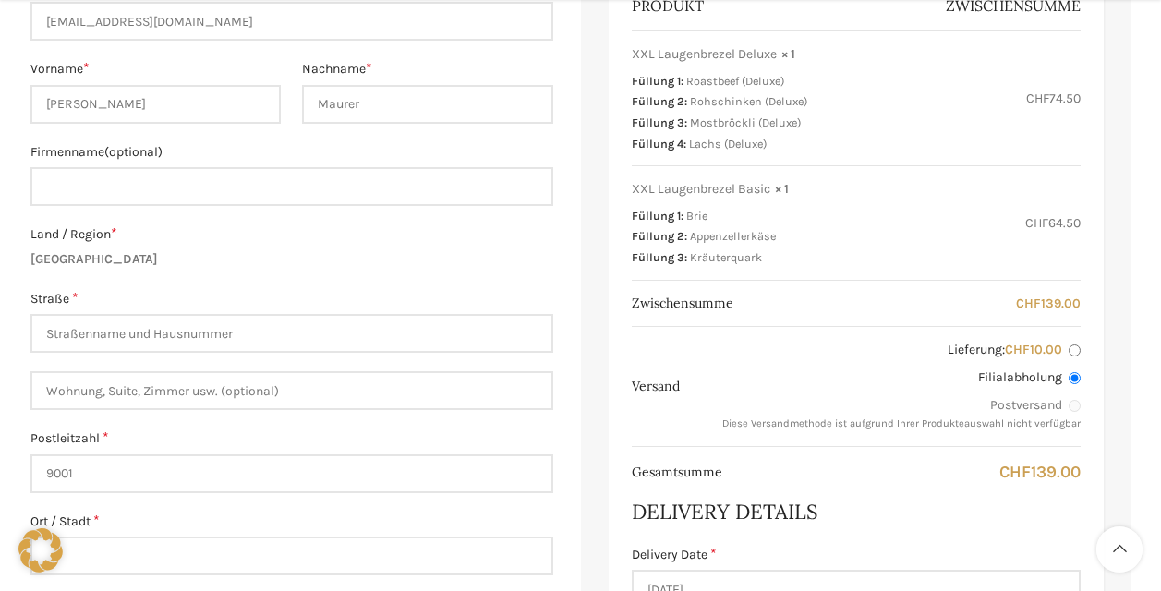
click at [186, 293] on label "Straße *" at bounding box center [291, 299] width 523 height 20
click at [186, 314] on input "Straße *" at bounding box center [291, 333] width 523 height 39
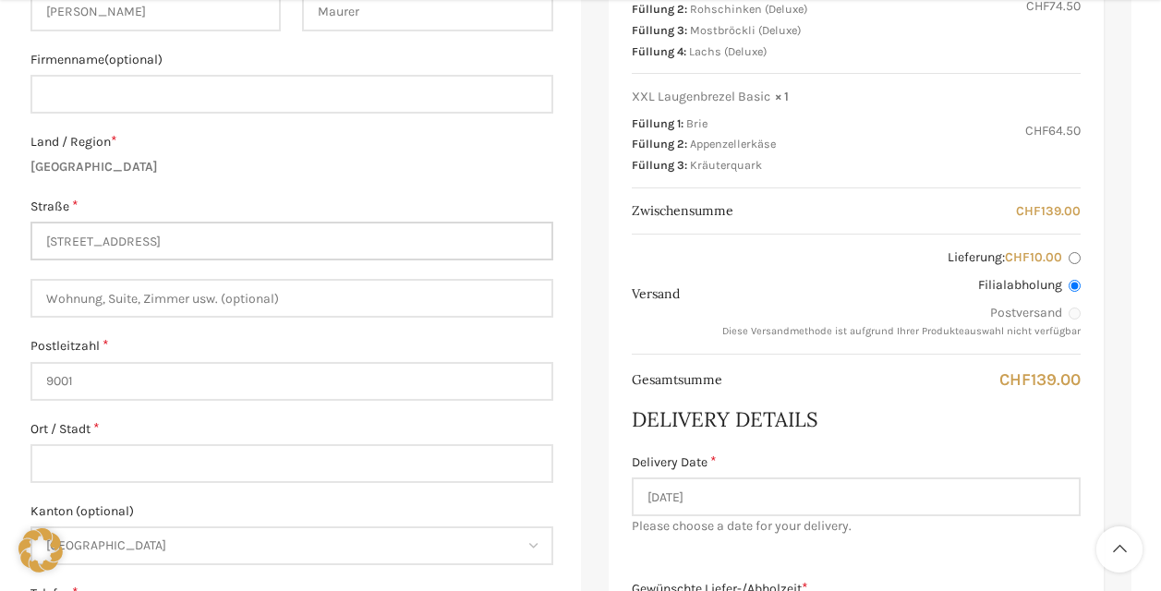
scroll to position [647, 0]
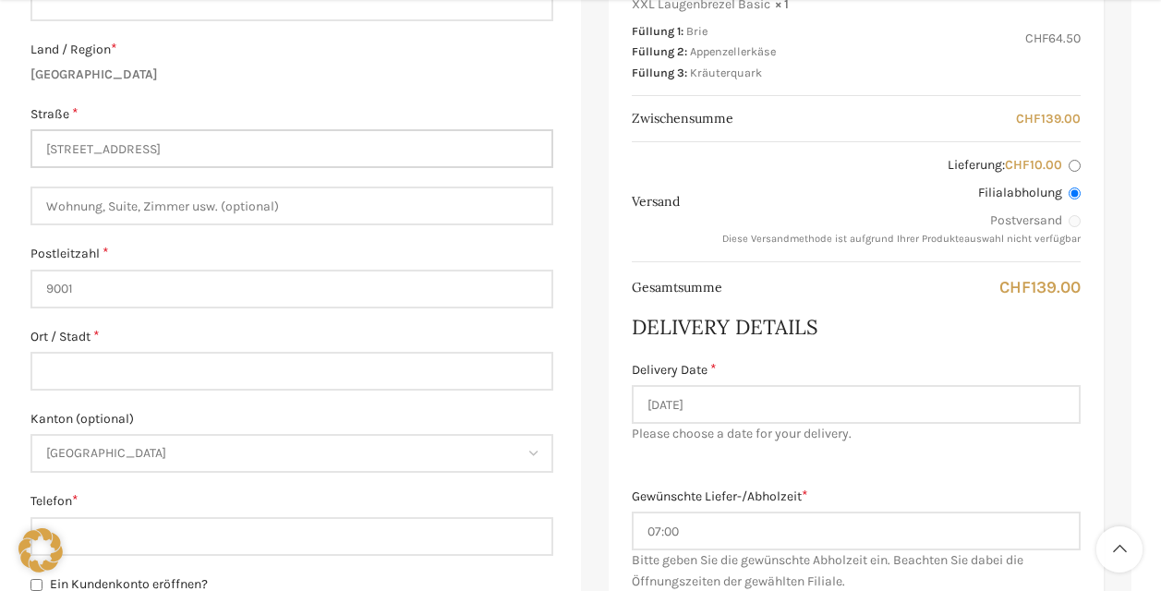
type input "[STREET_ADDRESS]"
click at [137, 284] on input "9001" at bounding box center [291, 289] width 523 height 39
type input "9000"
click at [43, 367] on input "Ort / Stadt *" at bounding box center [291, 371] width 523 height 39
type input "St. Gallen"
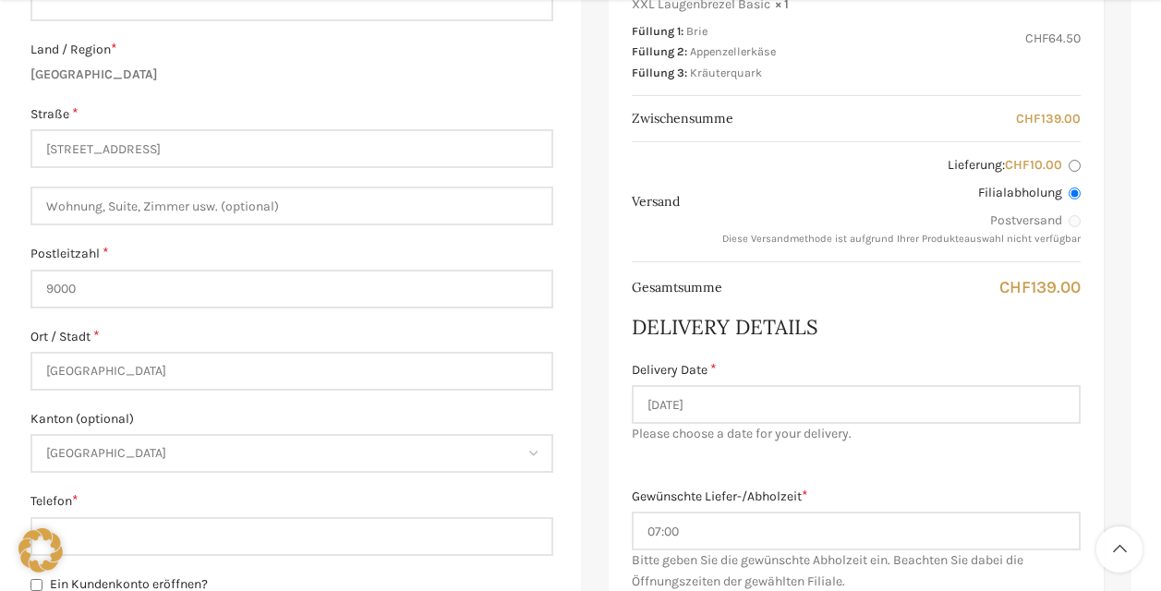
click at [4, 279] on div "Warenkorb Kasse Bestellung ausgeführt Besitzt du bereits ein Kundenkonto? Klick…" at bounding box center [580, 523] width 1161 height 2000
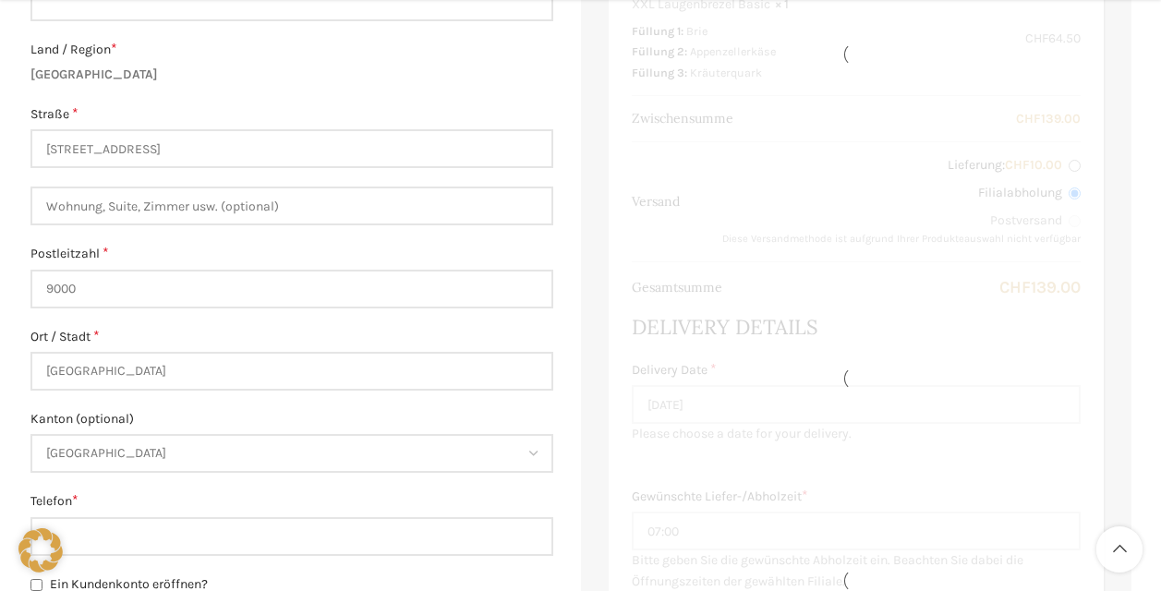
scroll to position [739, 0]
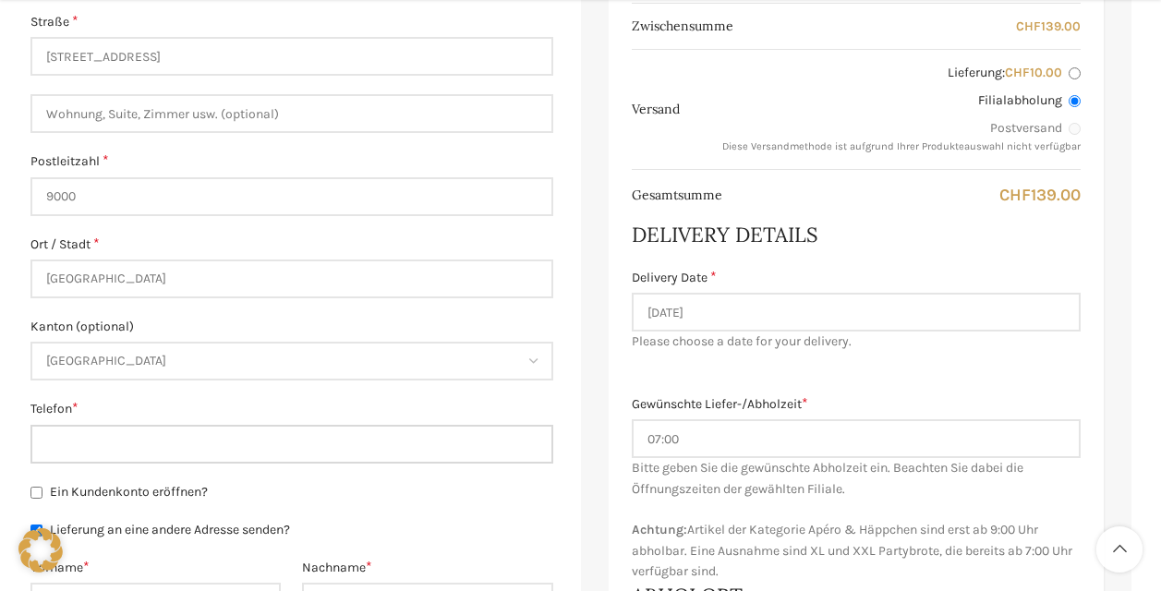
click at [69, 446] on input "Telefon *" at bounding box center [291, 444] width 523 height 39
type input "[PHONE_NUMBER]"
click at [22, 437] on main "Besitzt du bereits ein Kundenkonto? Klicke hier, um dich anzumelden. Wenn du sc…" at bounding box center [581, 465] width 1129 height 1931
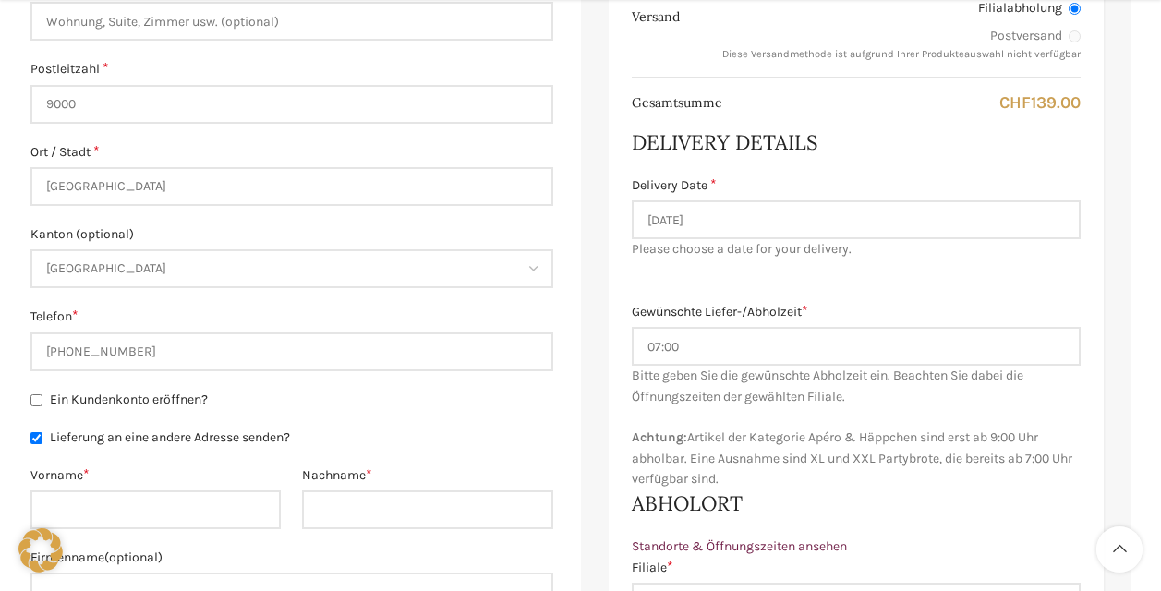
scroll to position [1016, 0]
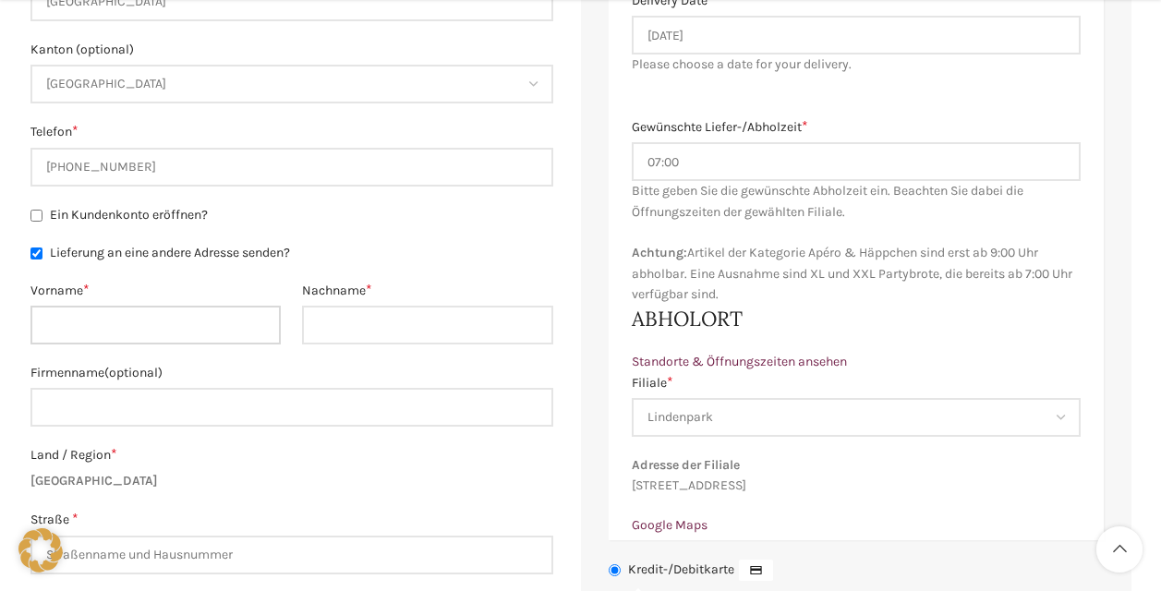
click at [95, 319] on input "Vorname *" at bounding box center [155, 325] width 251 height 39
click at [36, 255] on input "Lieferung an eine andere Adresse senden?" at bounding box center [36, 254] width 12 height 12
checkbox input "false"
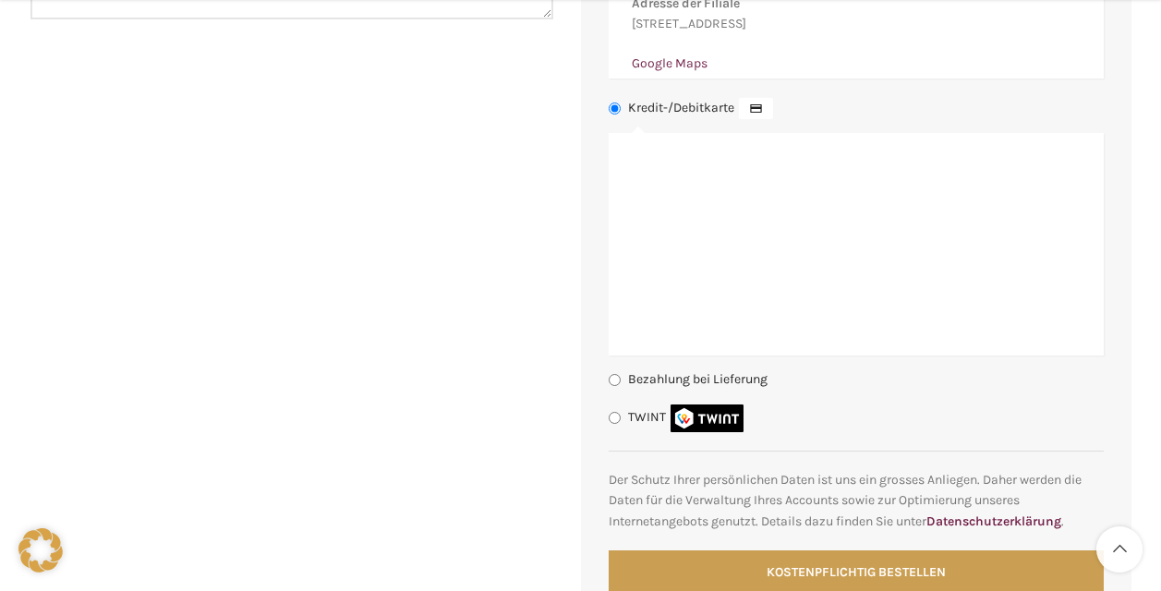
scroll to position [1848, 0]
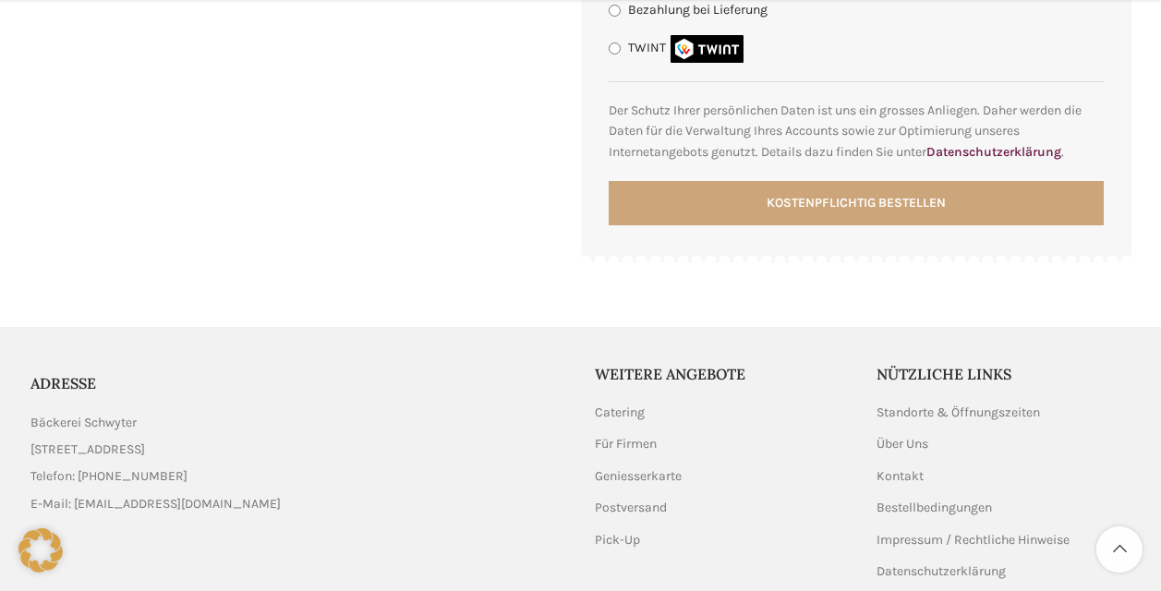
click at [881, 223] on button "Kostenpflichtig bestellen" at bounding box center [856, 203] width 495 height 44
